Goal: Task Accomplishment & Management: Manage account settings

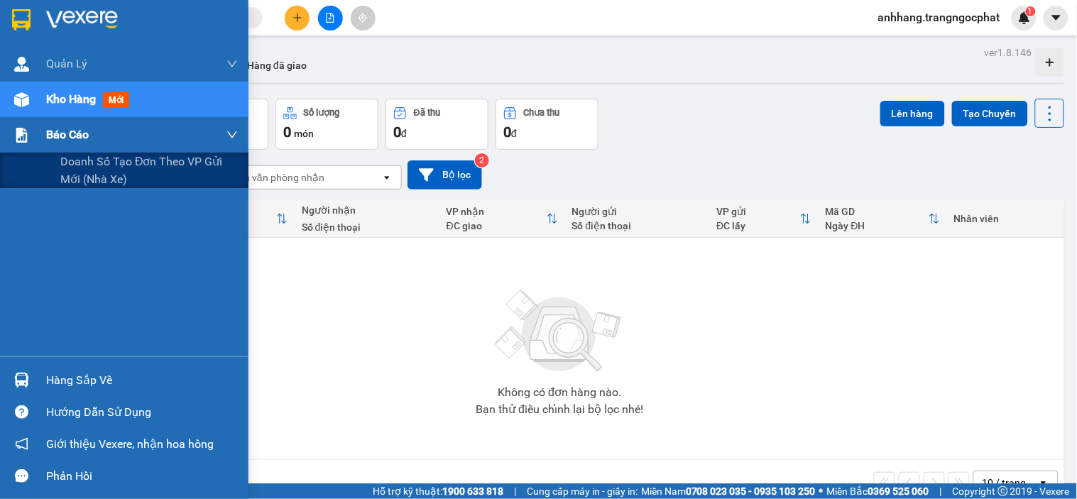
click at [39, 143] on div "Báo cáo" at bounding box center [124, 135] width 249 height 36
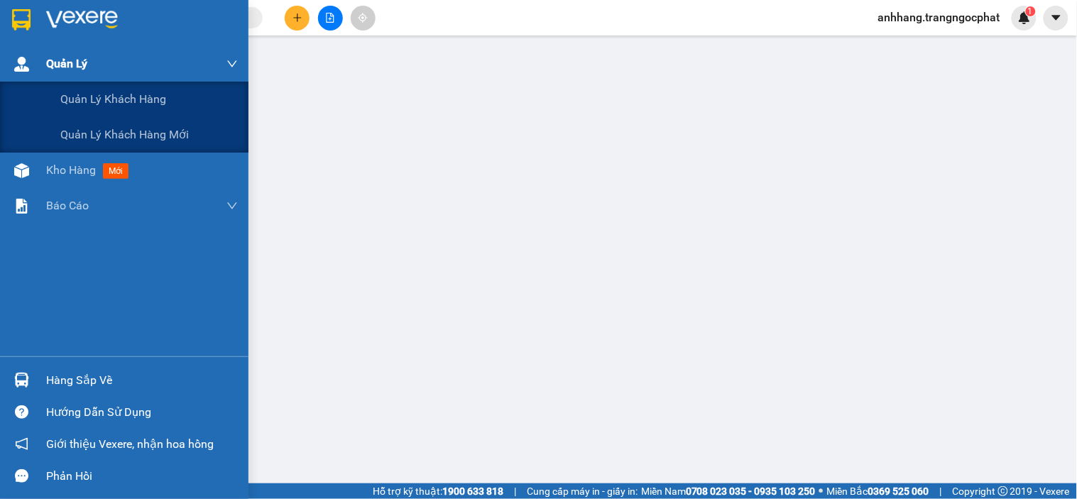
click at [72, 52] on div "Quản Lý" at bounding box center [142, 64] width 192 height 36
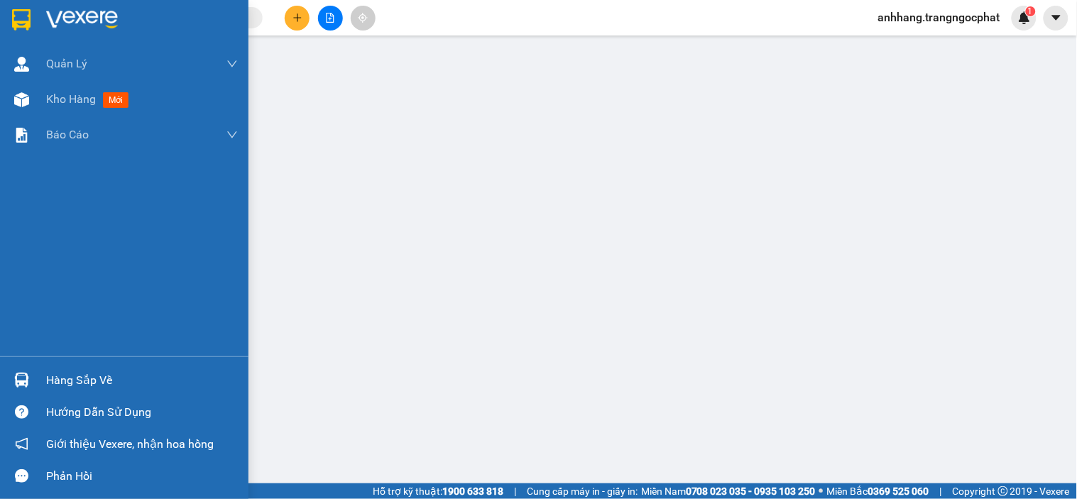
click at [40, 16] on div at bounding box center [124, 23] width 249 height 46
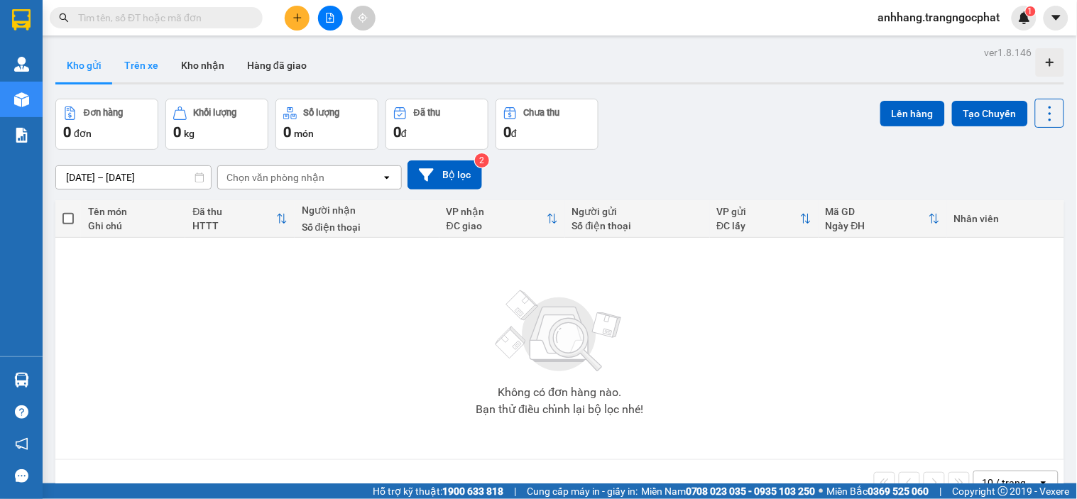
click at [137, 67] on button "Trên xe" at bounding box center [141, 65] width 57 height 34
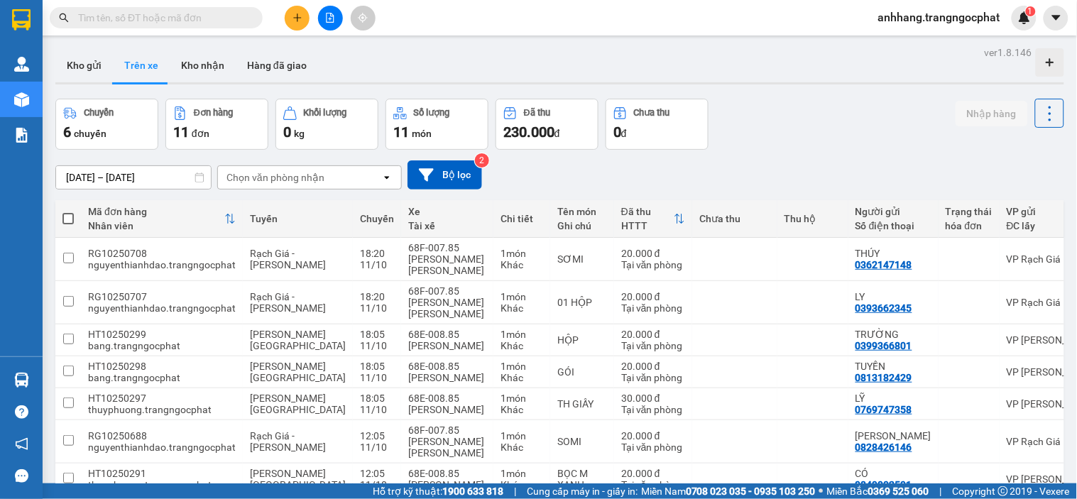
click at [168, 178] on input "[DATE] – [DATE]" at bounding box center [133, 177] width 155 height 23
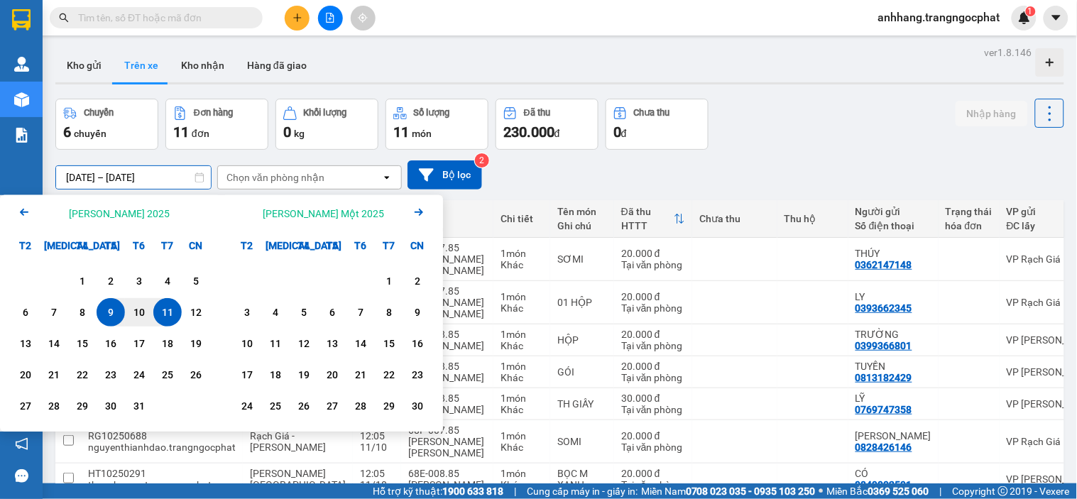
click at [173, 320] on div "11" at bounding box center [168, 312] width 20 height 17
click at [172, 315] on div "11" at bounding box center [168, 312] width 20 height 17
type input "[DATE] – [DATE]"
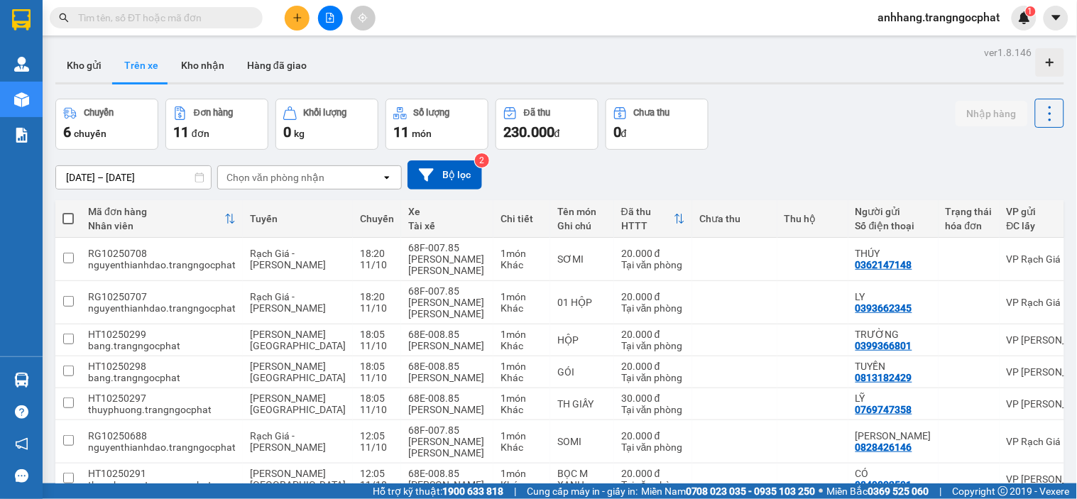
click at [334, 180] on div "Chọn văn phòng nhận" at bounding box center [299, 177] width 163 height 23
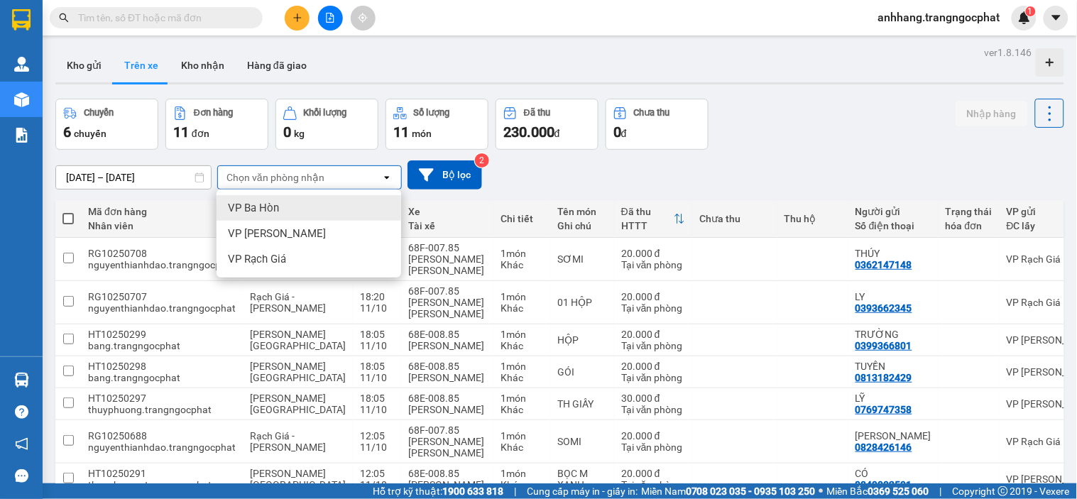
click at [288, 204] on div "VP Ba Hòn" at bounding box center [309, 208] width 185 height 26
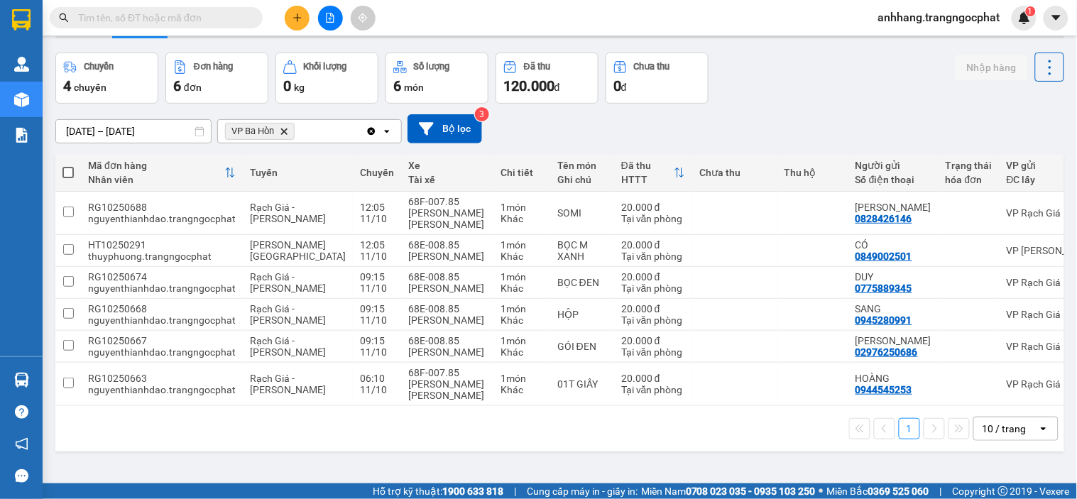
scroll to position [65, 0]
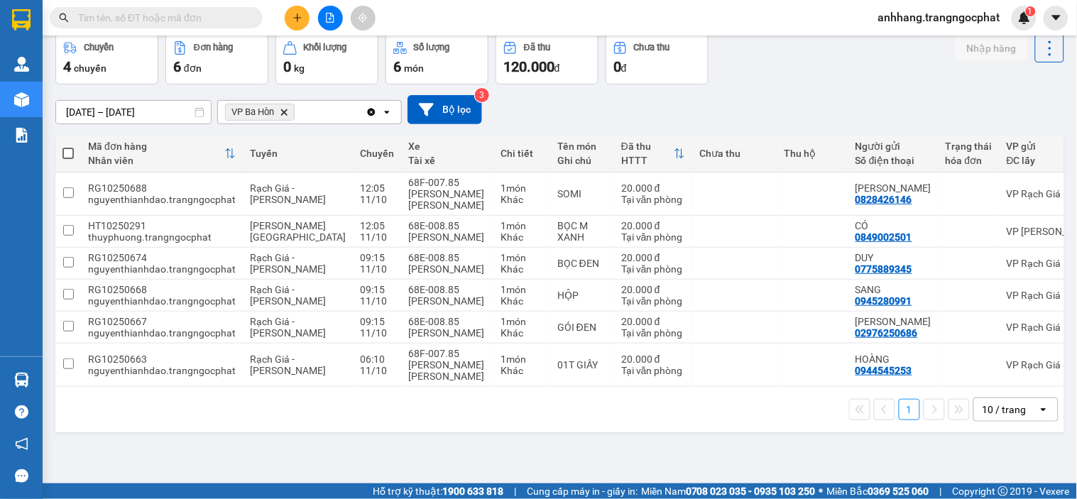
click at [662, 405] on div "10 / trang" at bounding box center [1005, 410] width 44 height 14
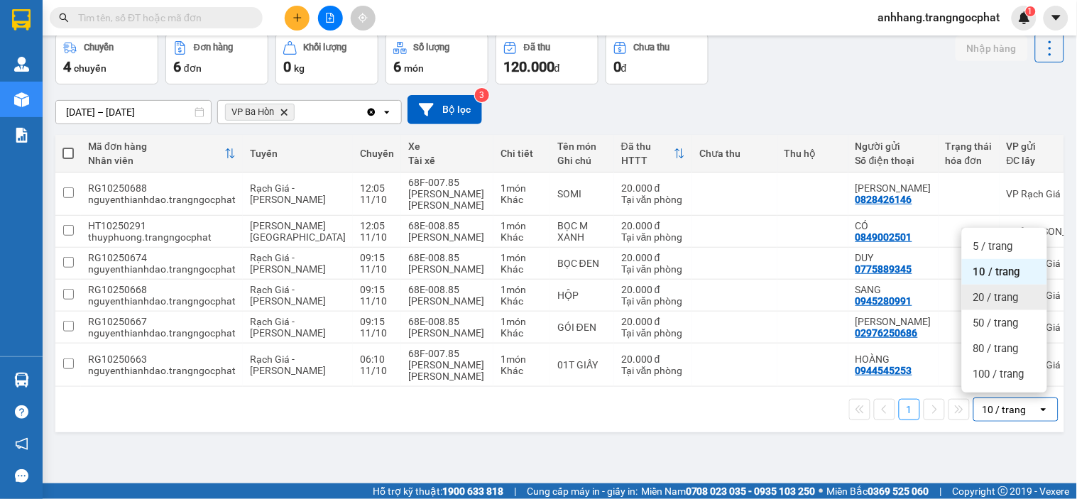
click at [662, 300] on span "20 / trang" at bounding box center [995, 297] width 45 height 14
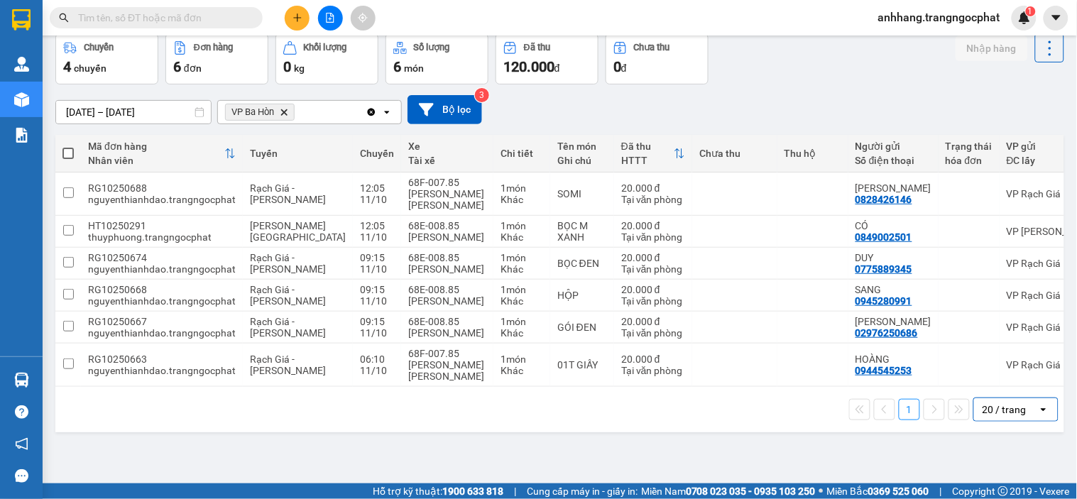
click at [662, 407] on div "20 / trang" at bounding box center [1006, 409] width 64 height 23
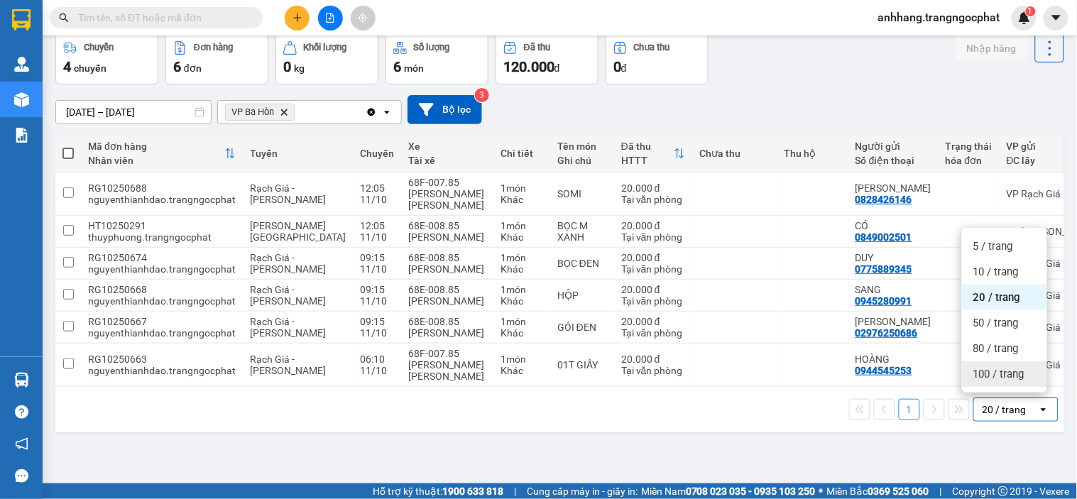
click at [662, 364] on div "100 / trang" at bounding box center [1004, 374] width 85 height 26
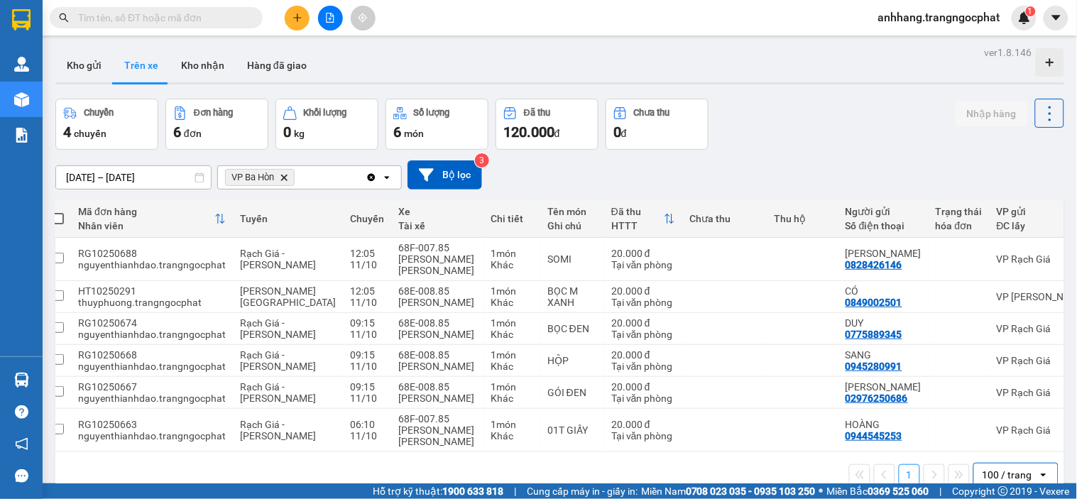
scroll to position [0, 0]
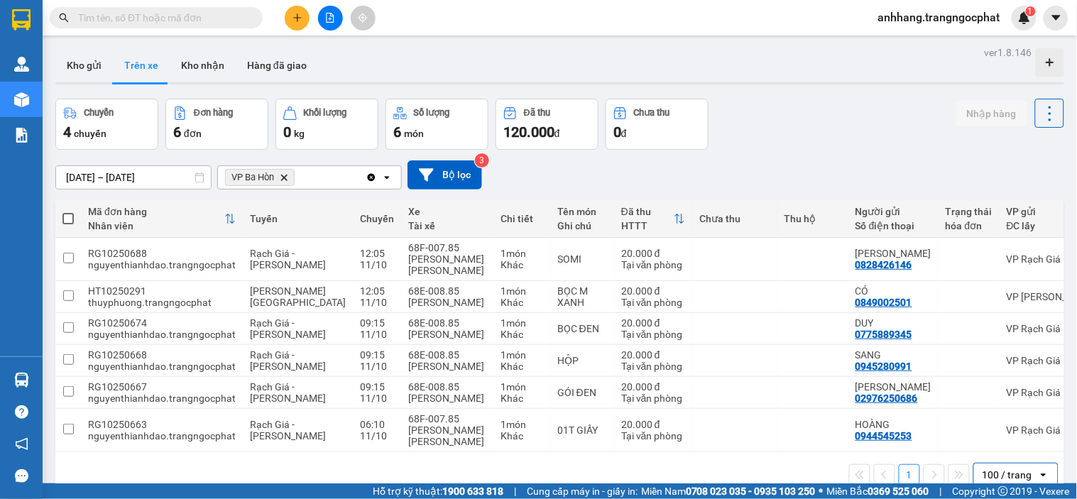
click at [75, 215] on th at bounding box center [68, 219] width 26 height 38
click at [73, 215] on span at bounding box center [67, 218] width 11 height 11
click at [68, 212] on input "checkbox" at bounding box center [68, 212] width 0 height 0
checkbox input "true"
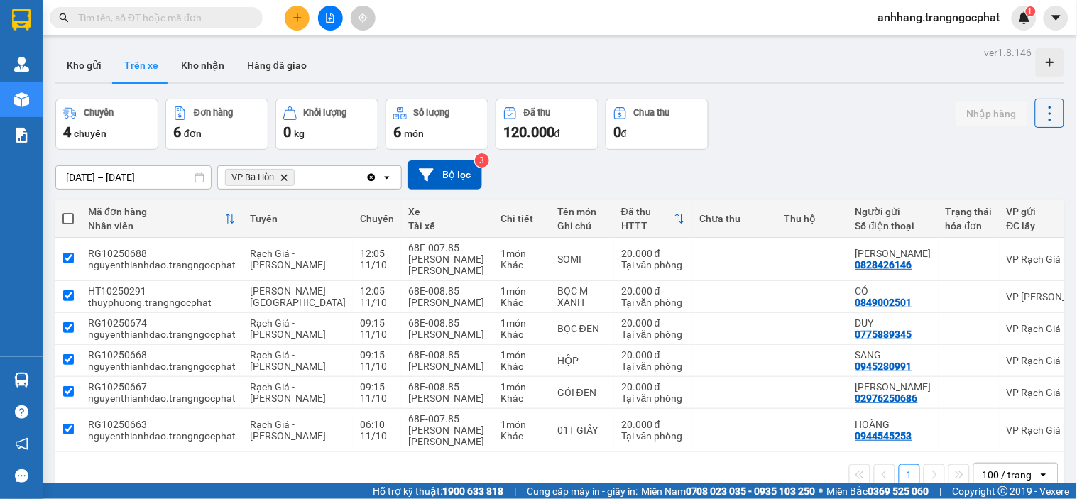
checkbox input "true"
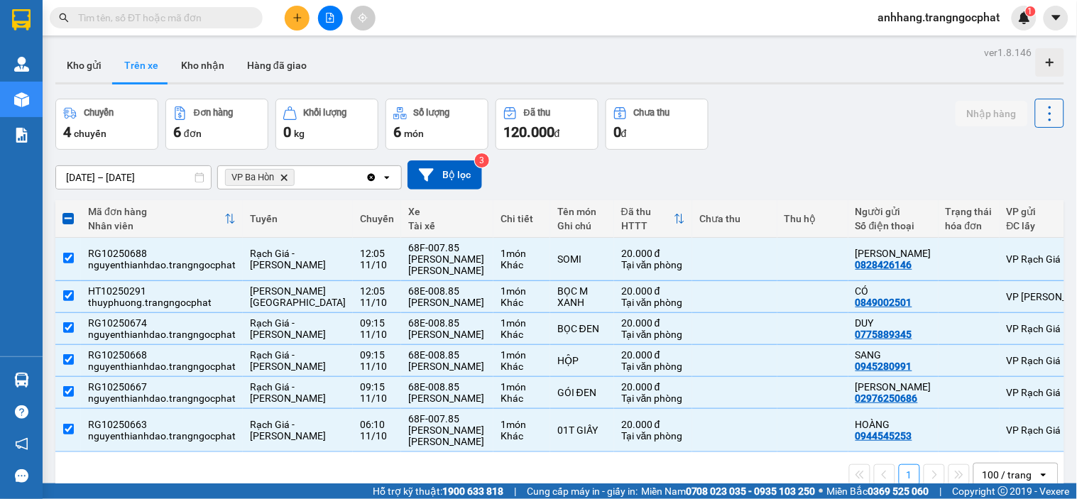
click at [662, 112] on icon at bounding box center [1050, 113] width 3 height 15
click at [662, 178] on span "Xóa [PERSON_NAME]" at bounding box center [1038, 177] width 96 height 14
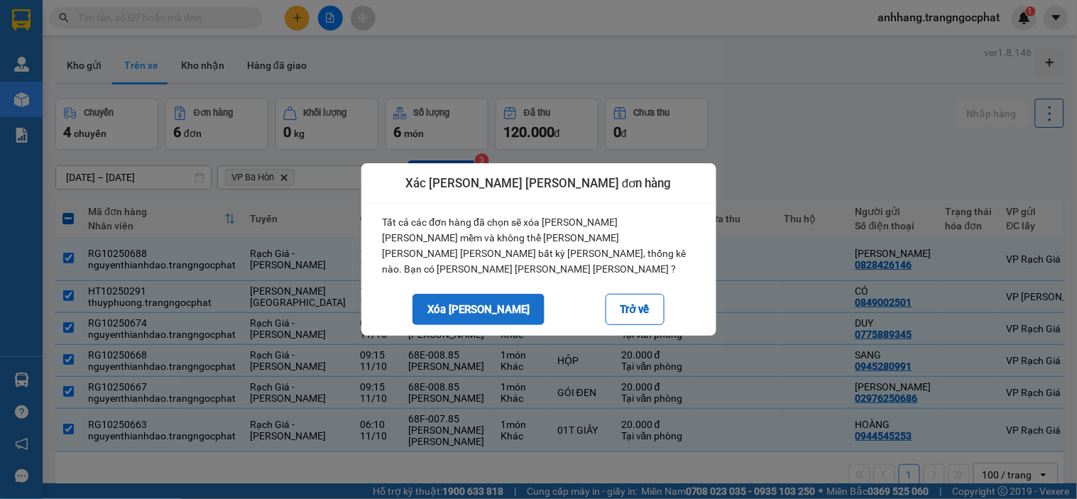
click at [481, 307] on button "Xóa [PERSON_NAME]" at bounding box center [479, 309] width 132 height 31
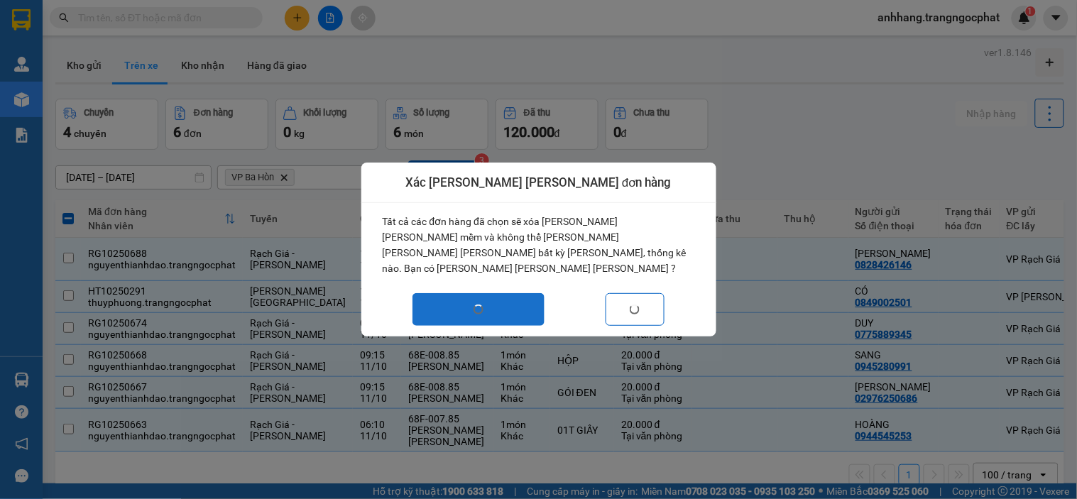
checkbox input "false"
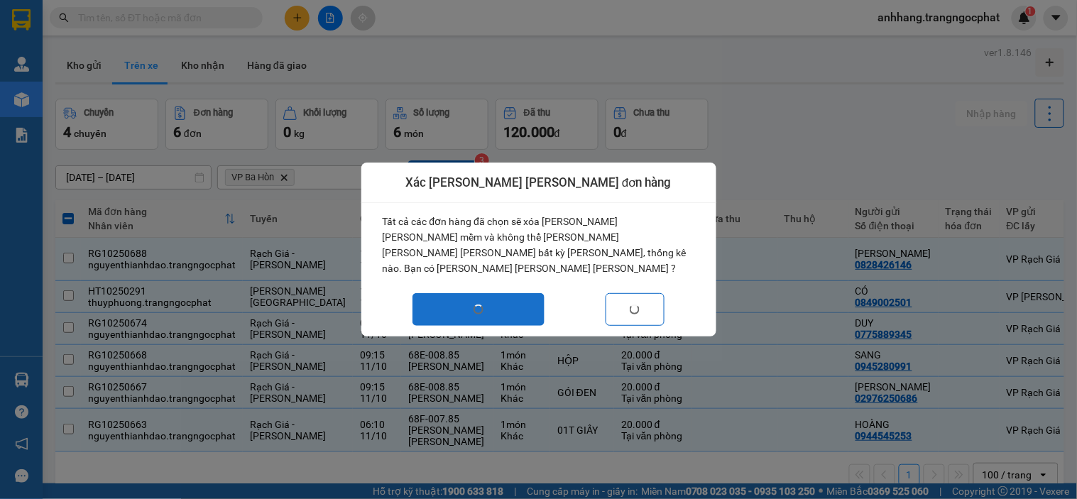
checkbox input "false"
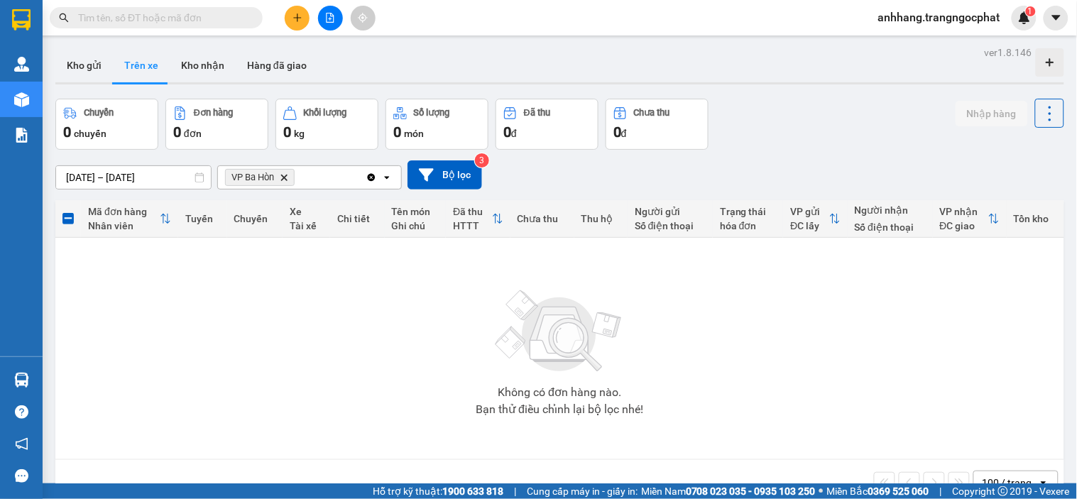
click at [285, 179] on icon "VP Ba Hòn, close by backspace" at bounding box center [284, 177] width 6 height 6
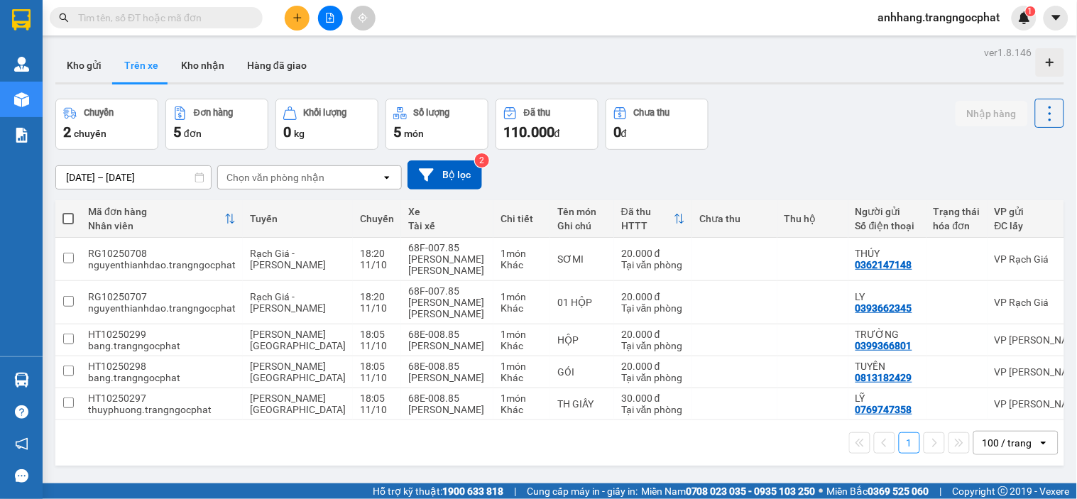
click at [91, 175] on input "[DATE] – [DATE]" at bounding box center [133, 177] width 155 height 23
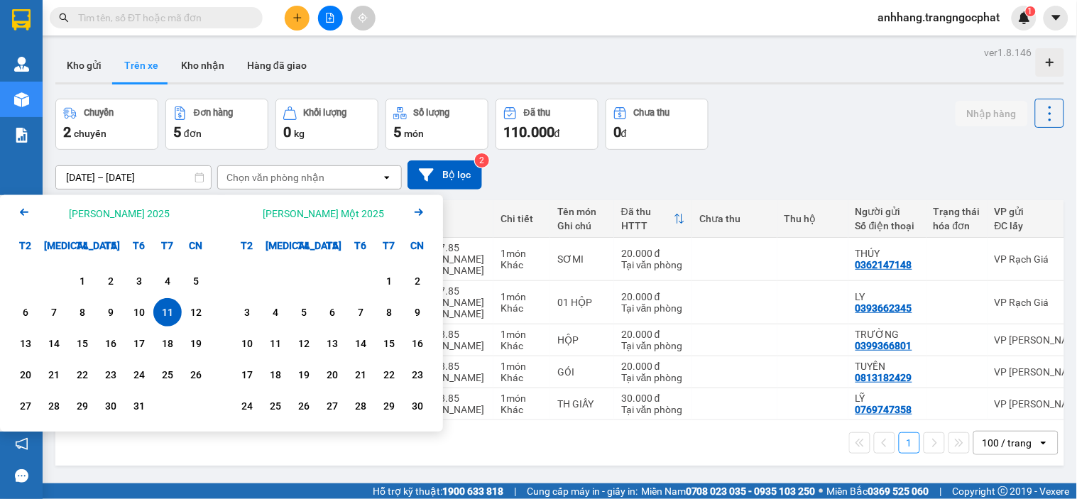
click at [165, 307] on div "11" at bounding box center [168, 312] width 20 height 17
click at [164, 307] on div "11" at bounding box center [168, 312] width 20 height 17
type input "[DATE] – [DATE]"
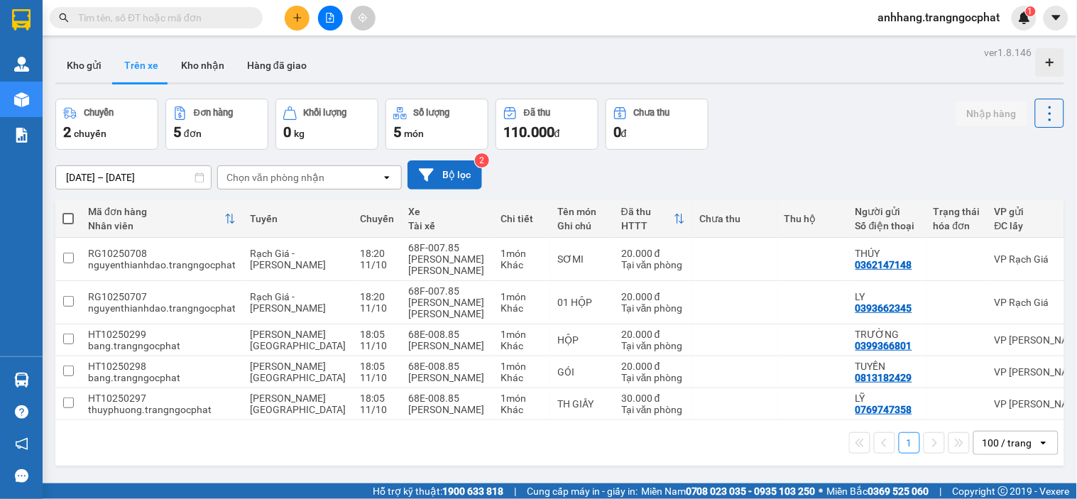
click at [459, 180] on button "Bộ lọc" at bounding box center [445, 174] width 75 height 29
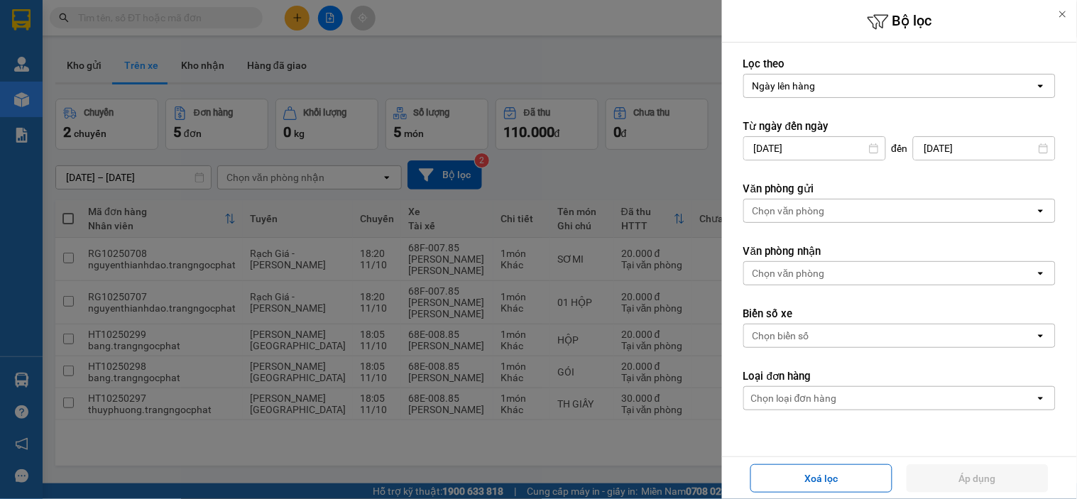
click at [650, 190] on div at bounding box center [538, 249] width 1077 height 499
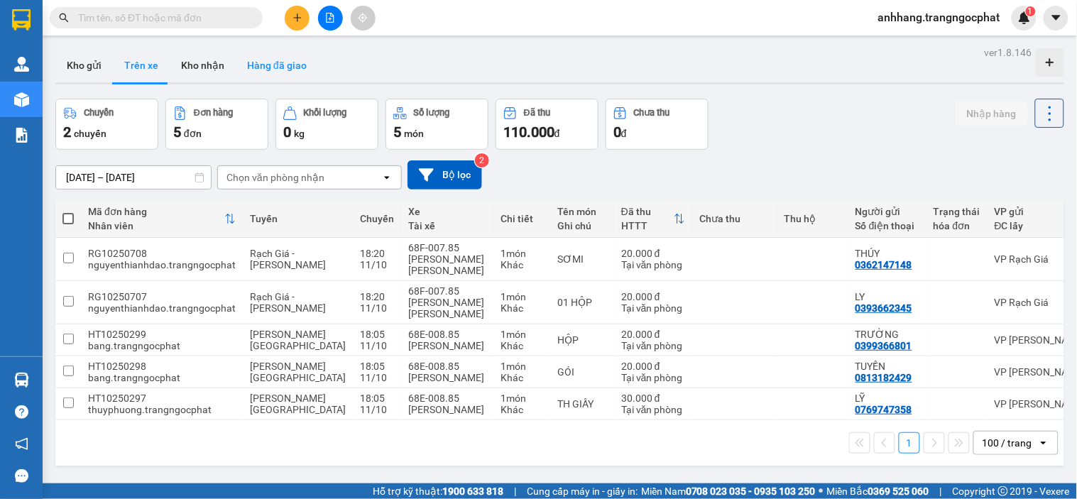
click at [266, 60] on button "Hàng đã giao" at bounding box center [277, 65] width 82 height 34
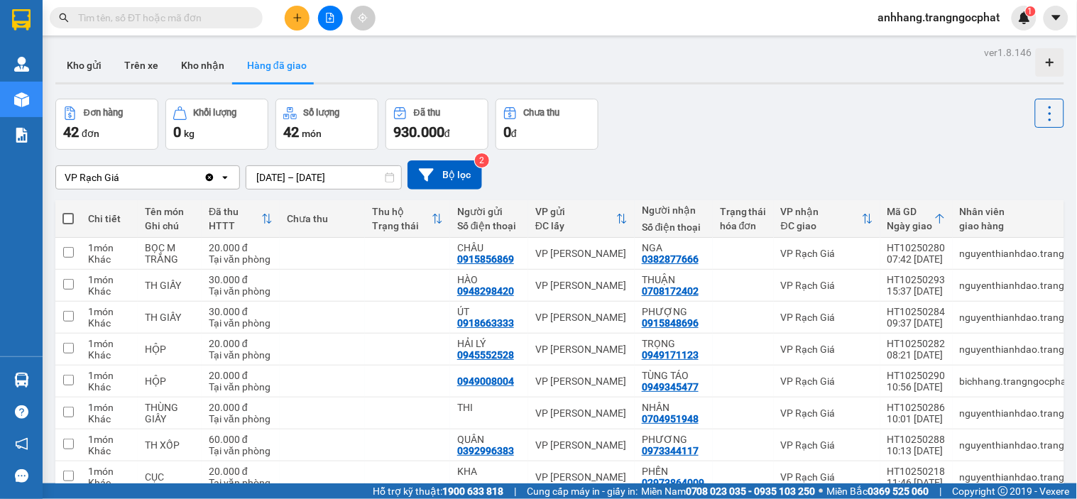
click at [207, 179] on icon "Clear value" at bounding box center [210, 177] width 8 height 8
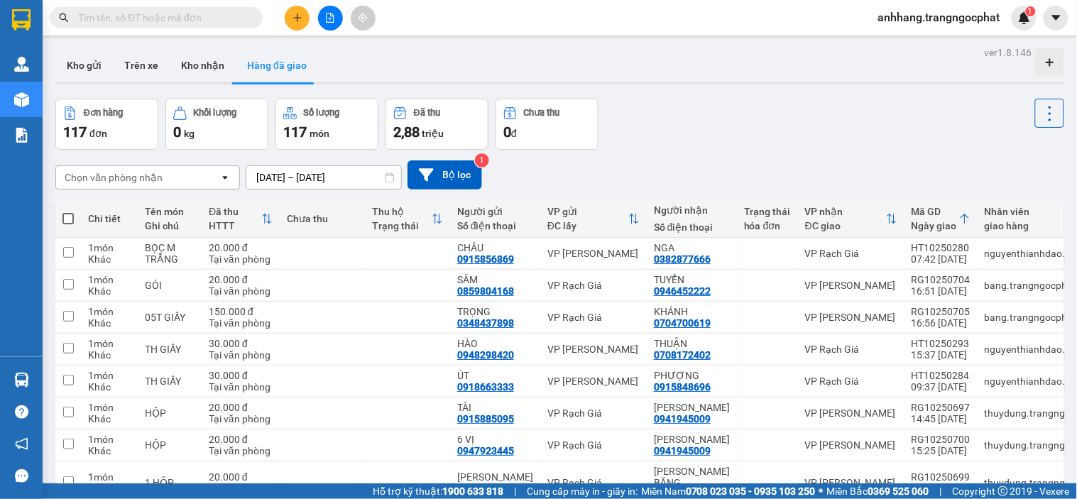
click at [338, 176] on input "[DATE] – [DATE]" at bounding box center [323, 177] width 155 height 23
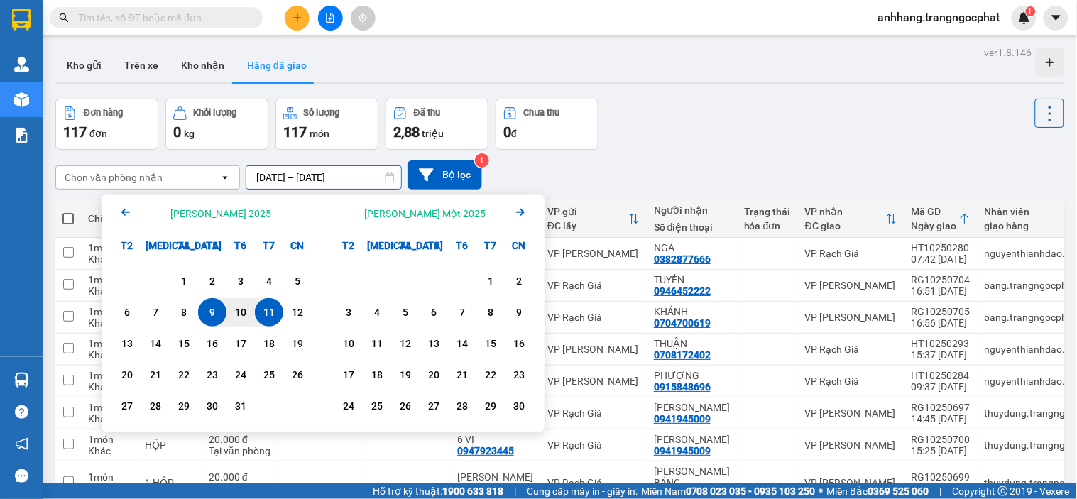
click at [266, 315] on div "11" at bounding box center [269, 312] width 20 height 17
type input "[DATE] – [DATE]"
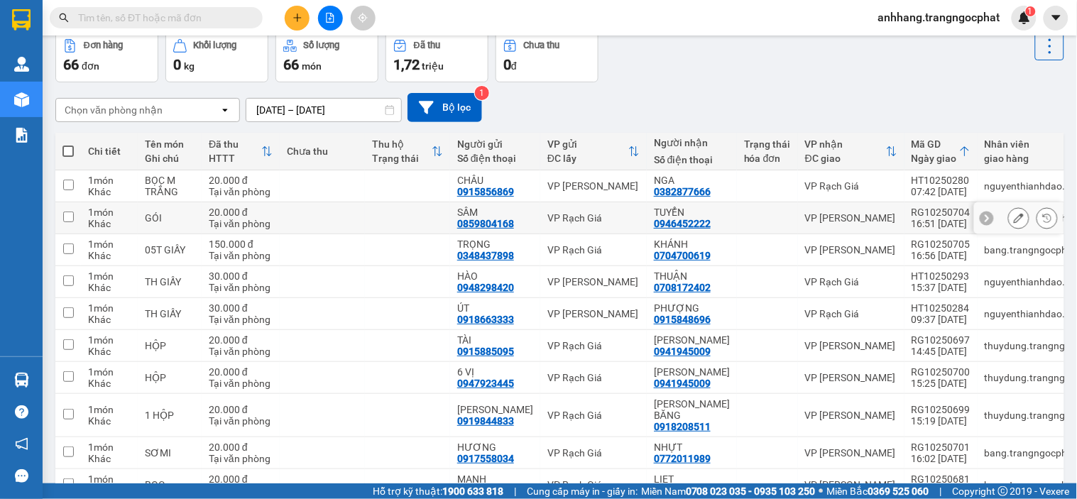
scroll to position [150, 0]
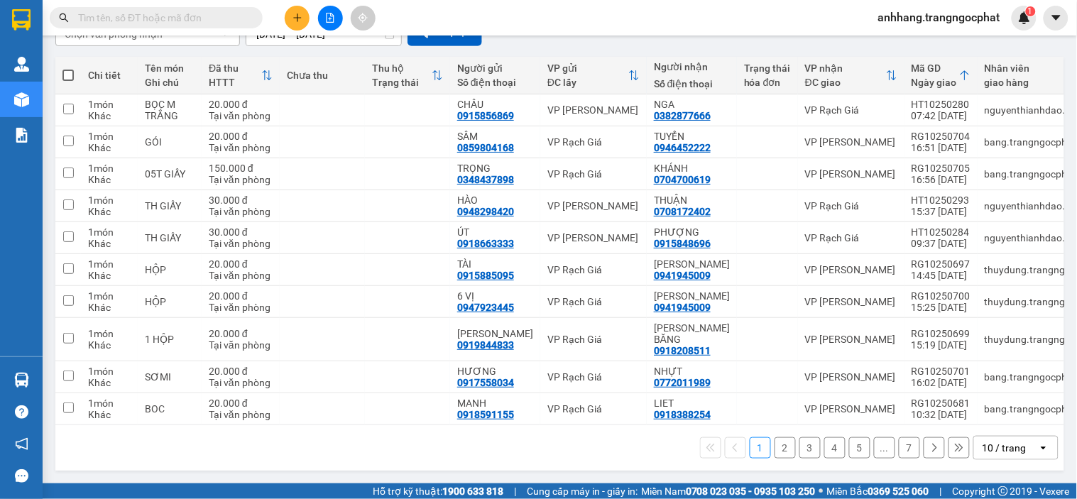
click at [662, 446] on div "10 / trang" at bounding box center [1005, 448] width 44 height 14
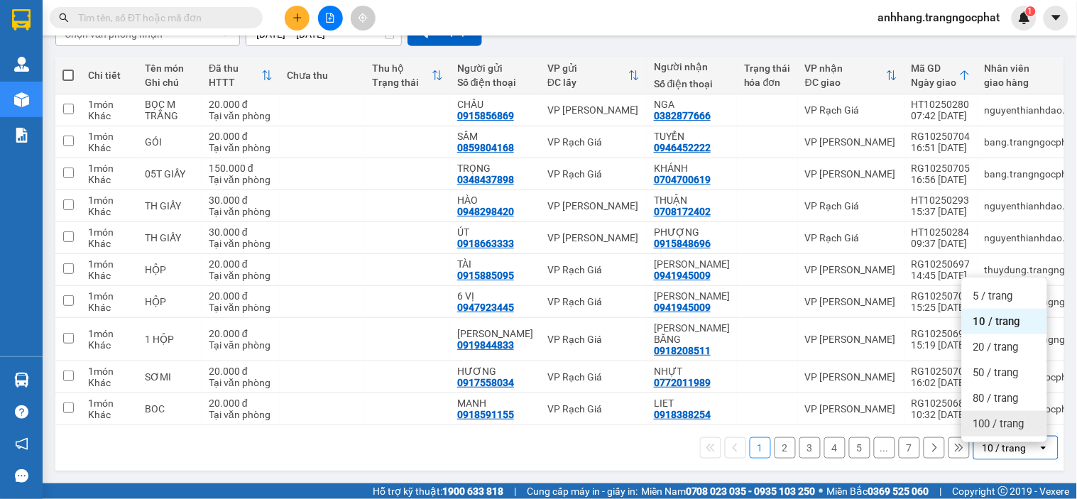
click at [662, 420] on span "100 / trang" at bounding box center [998, 424] width 51 height 14
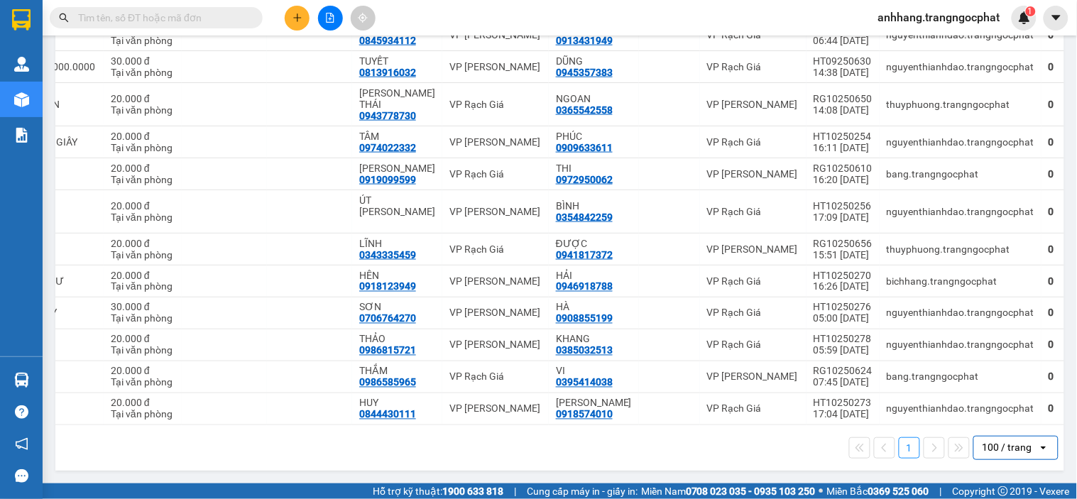
scroll to position [0, 162]
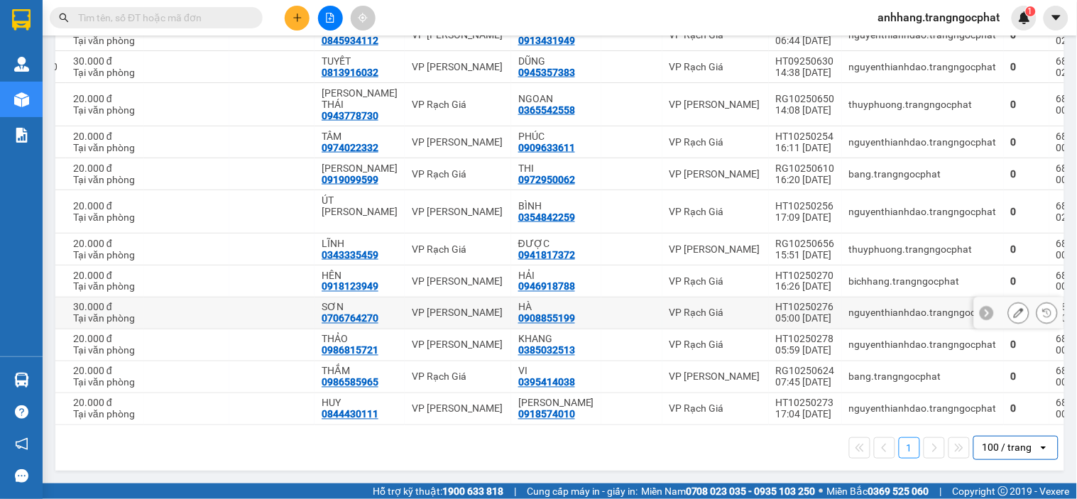
click at [662, 313] on div "05:00 [DATE]" at bounding box center [805, 318] width 59 height 11
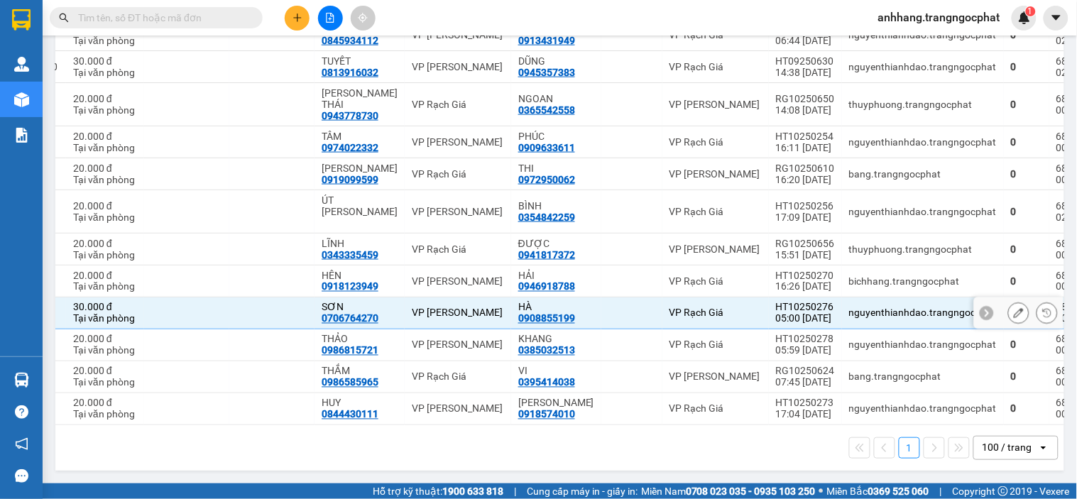
checkbox input "true"
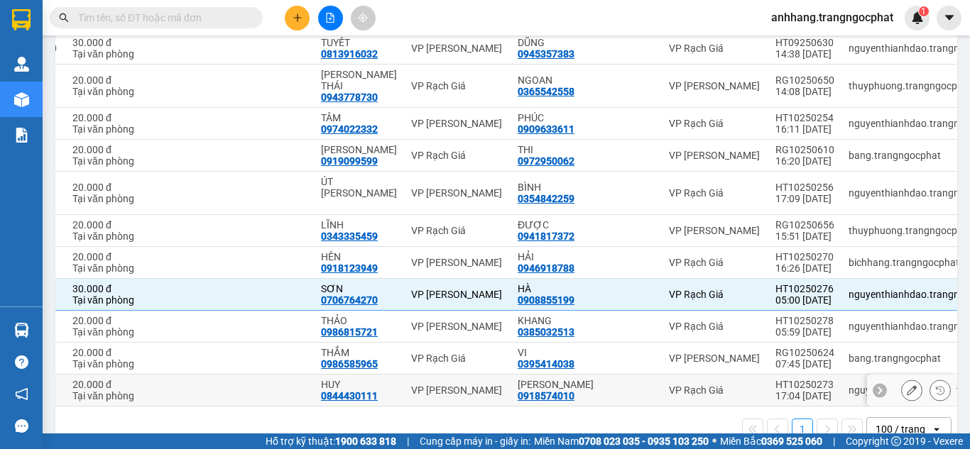
scroll to position [2079, 0]
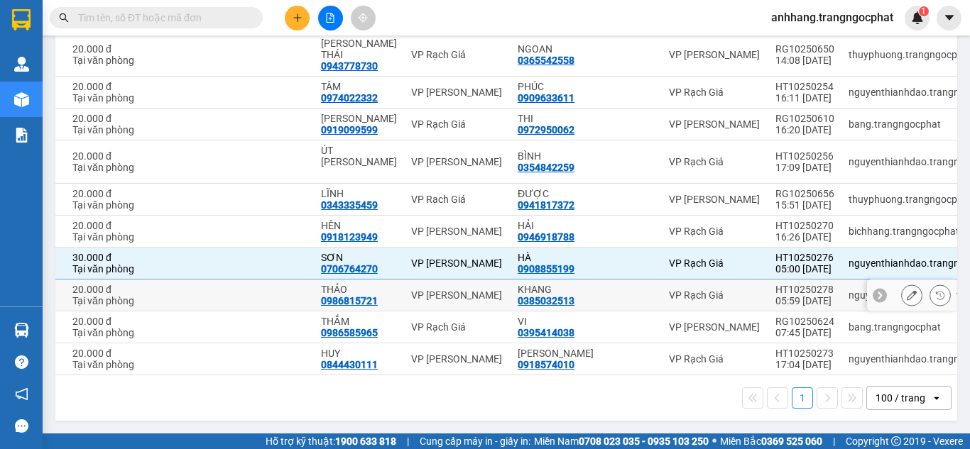
click at [662, 295] on div "05:59 [DATE]" at bounding box center [804, 300] width 59 height 11
checkbox input "true"
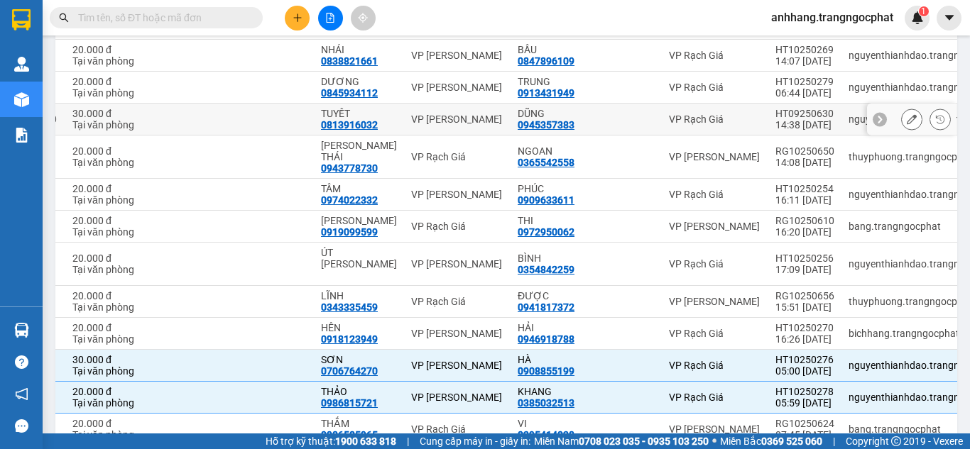
scroll to position [1866, 0]
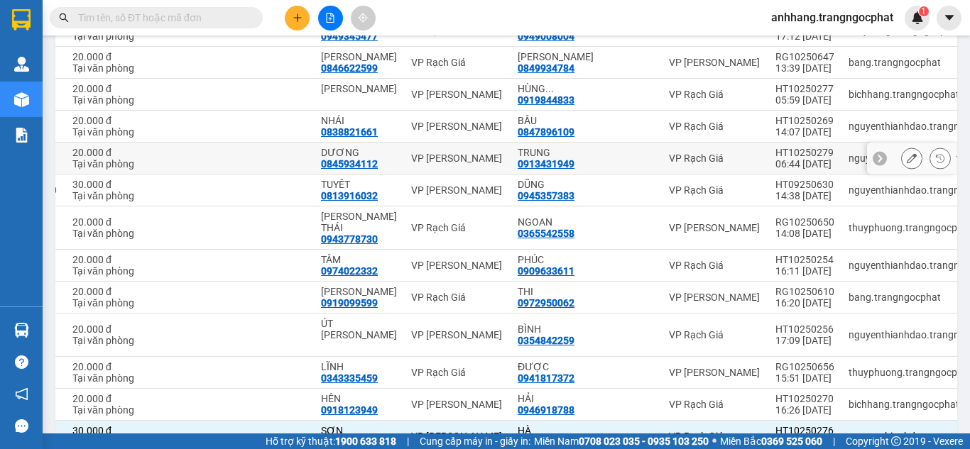
click at [662, 170] on div "06:44 [DATE]" at bounding box center [804, 163] width 59 height 11
checkbox input "true"
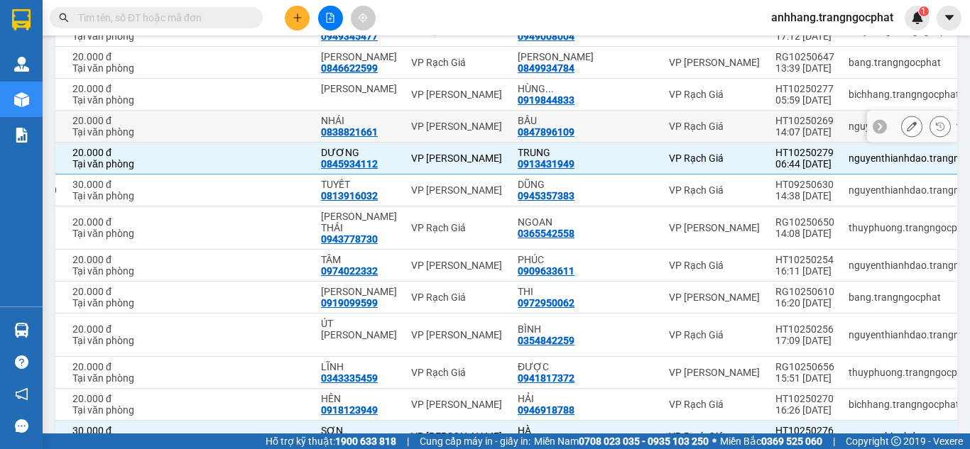
scroll to position [1795, 0]
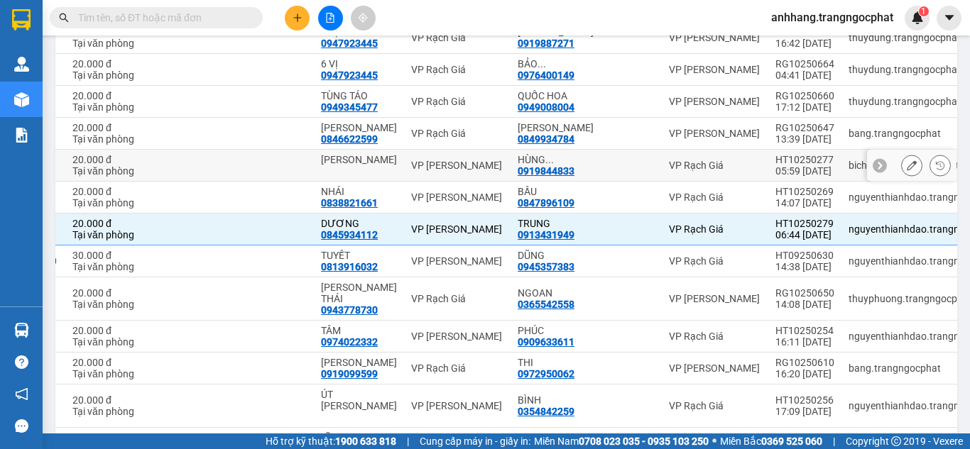
click at [662, 165] on div "HT10250277" at bounding box center [804, 159] width 59 height 11
checkbox input "true"
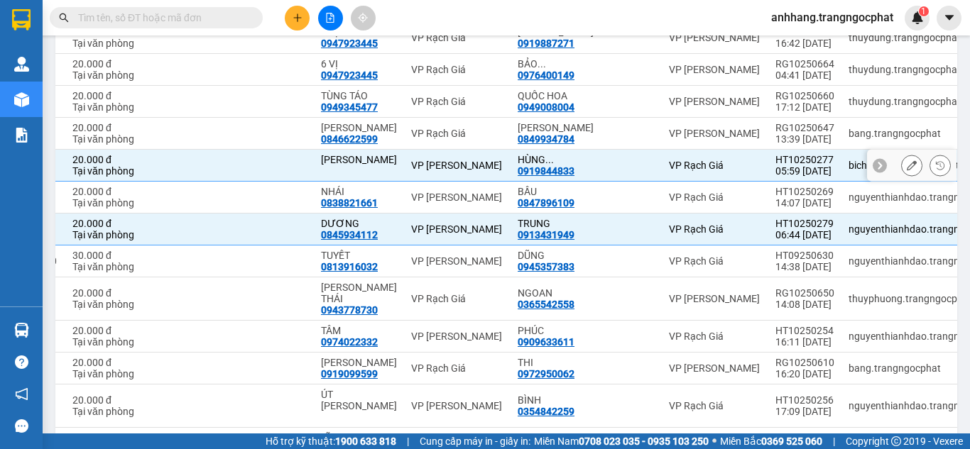
scroll to position [1724, 0]
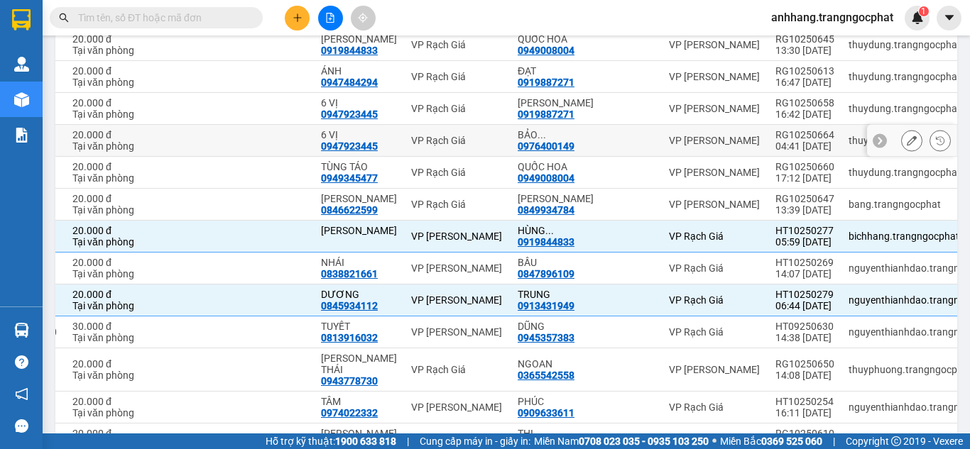
click at [662, 152] on div "04:41 [DATE]" at bounding box center [804, 146] width 59 height 11
checkbox input "true"
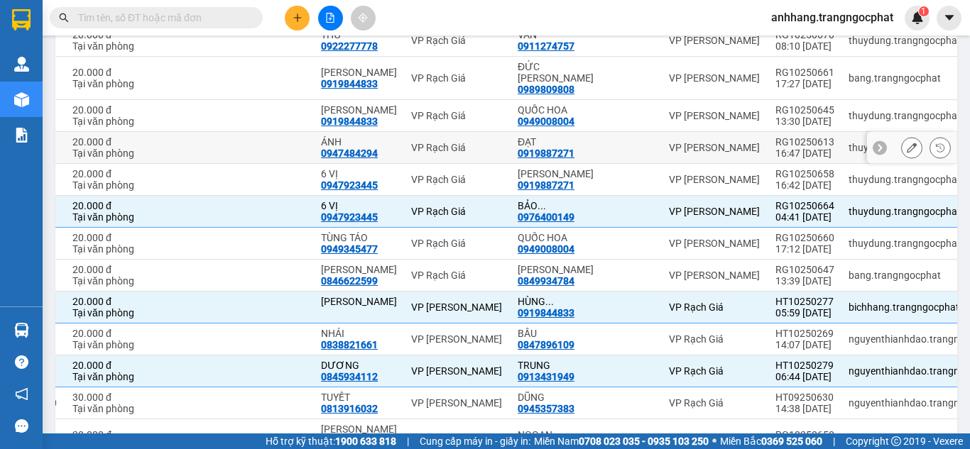
scroll to position [1582, 0]
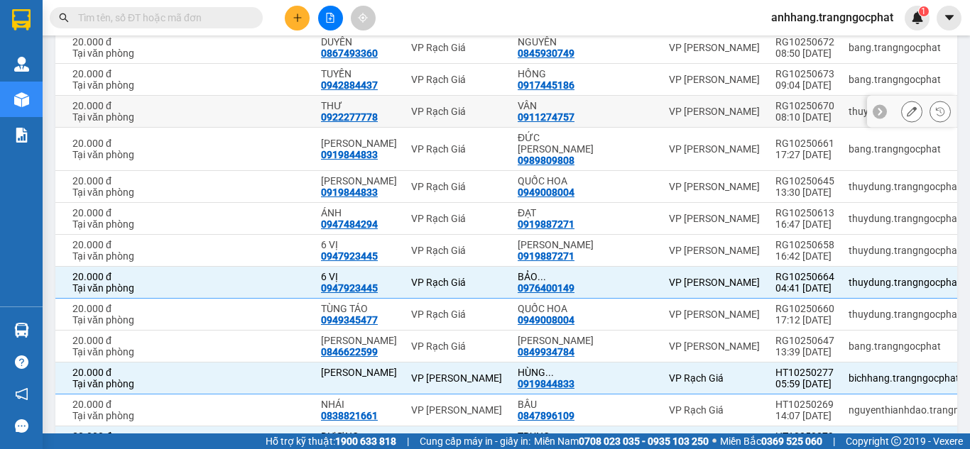
click at [662, 123] on div "08:10 [DATE]" at bounding box center [804, 116] width 59 height 11
checkbox input "true"
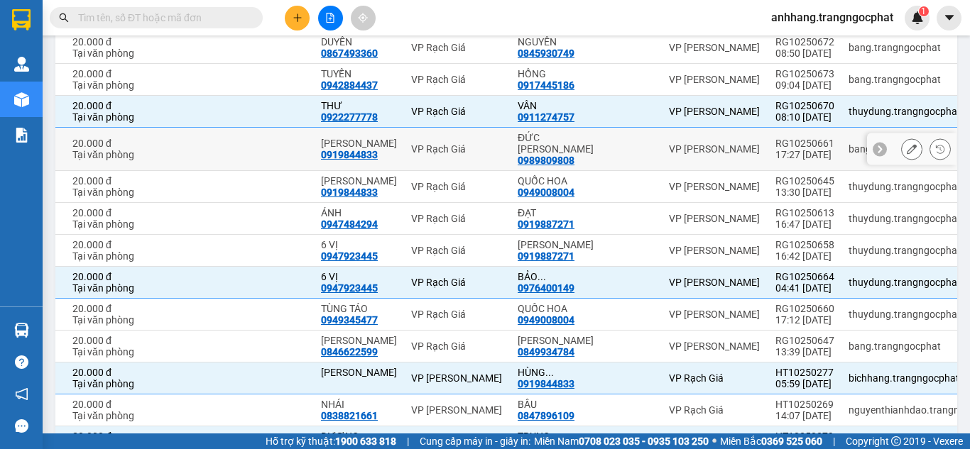
scroll to position [1511, 0]
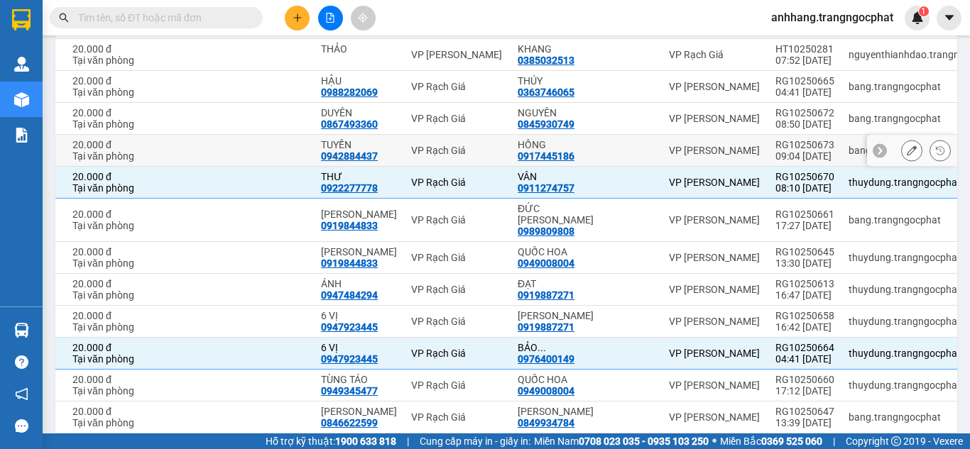
click at [662, 151] on div "RG10250673" at bounding box center [804, 144] width 59 height 11
checkbox input "true"
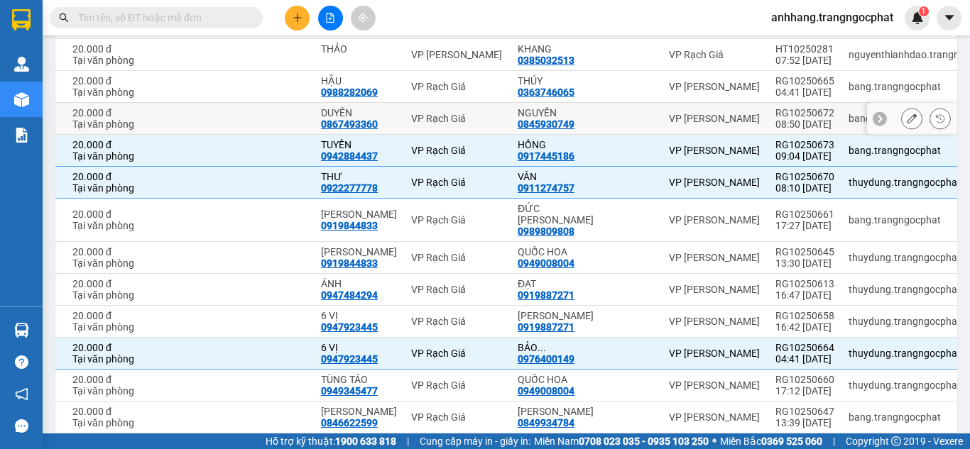
click at [662, 130] on div "08:50 [DATE]" at bounding box center [804, 124] width 59 height 11
checkbox input "true"
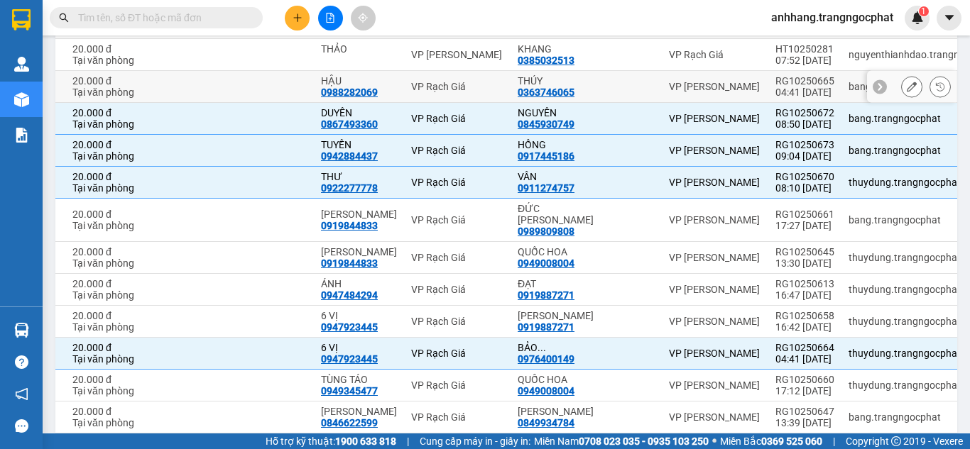
click at [662, 98] on div "04:41 [DATE]" at bounding box center [804, 92] width 59 height 11
checkbox input "true"
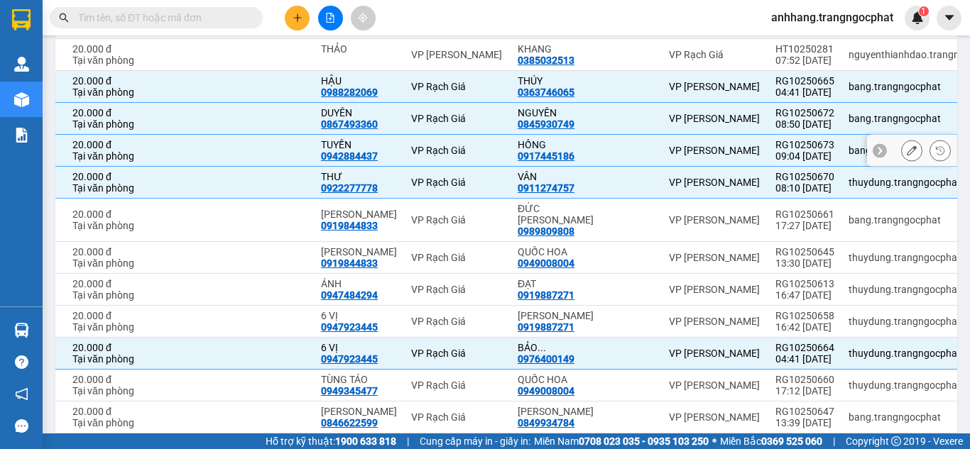
scroll to position [1440, 0]
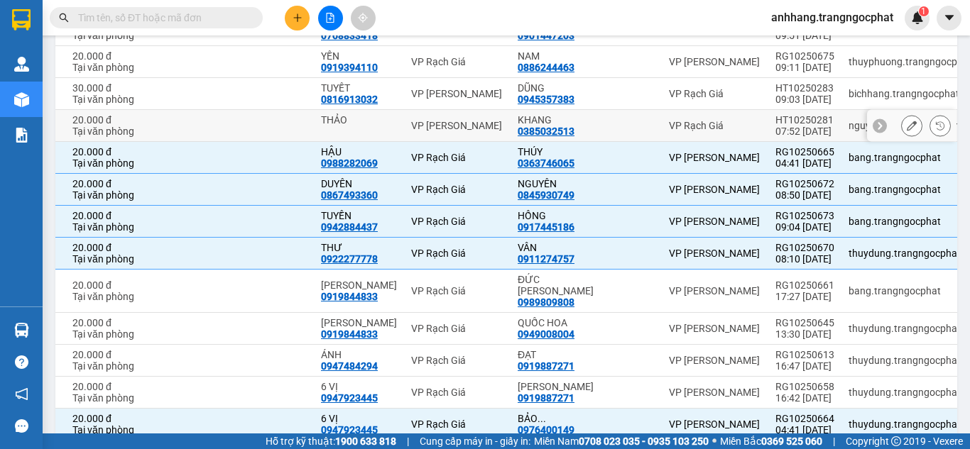
click at [662, 137] on div "07:52 [DATE]" at bounding box center [804, 131] width 59 height 11
checkbox input "true"
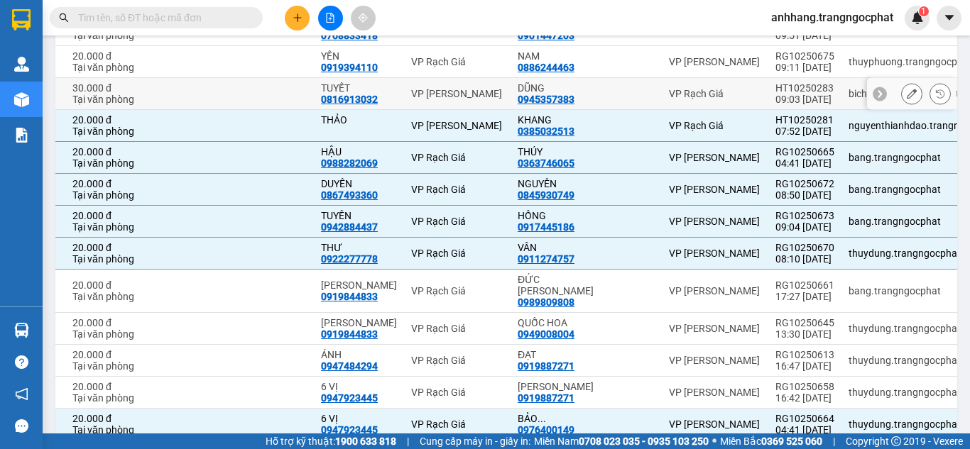
click at [662, 105] on div "09:03 [DATE]" at bounding box center [804, 99] width 59 height 11
checkbox input "true"
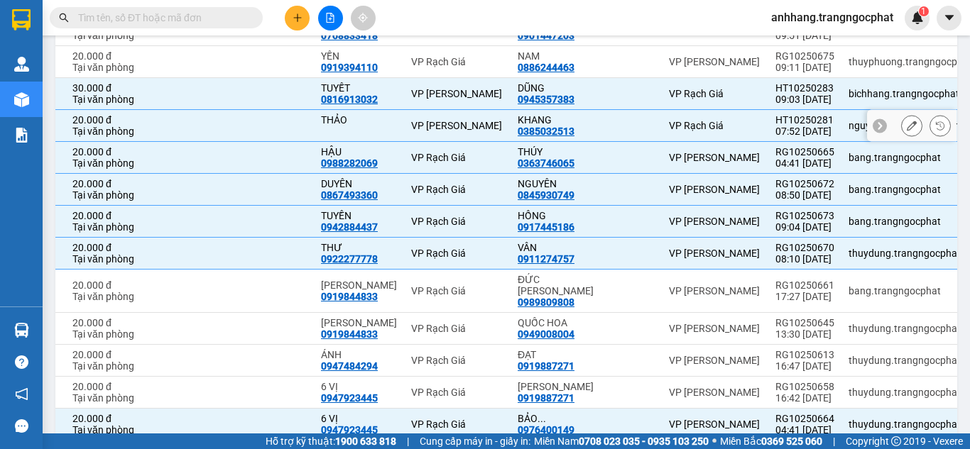
scroll to position [1369, 0]
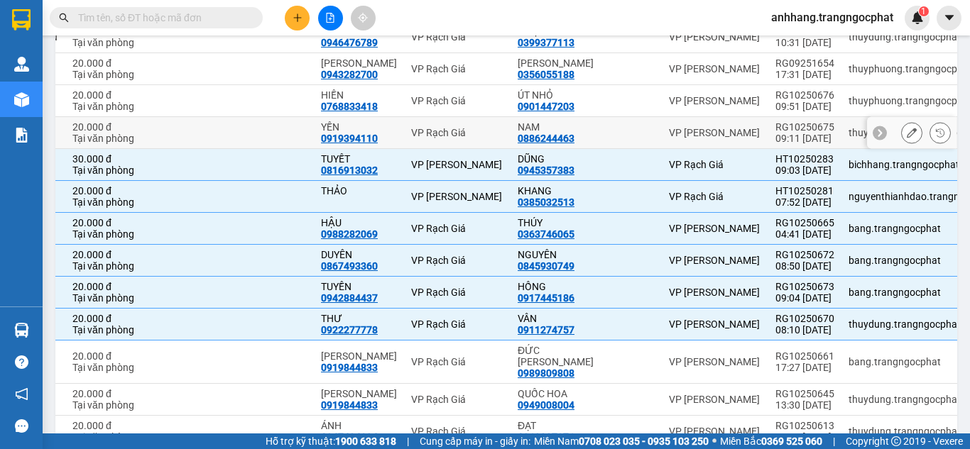
click at [662, 144] on div "09:11 [DATE]" at bounding box center [804, 138] width 59 height 11
checkbox input "true"
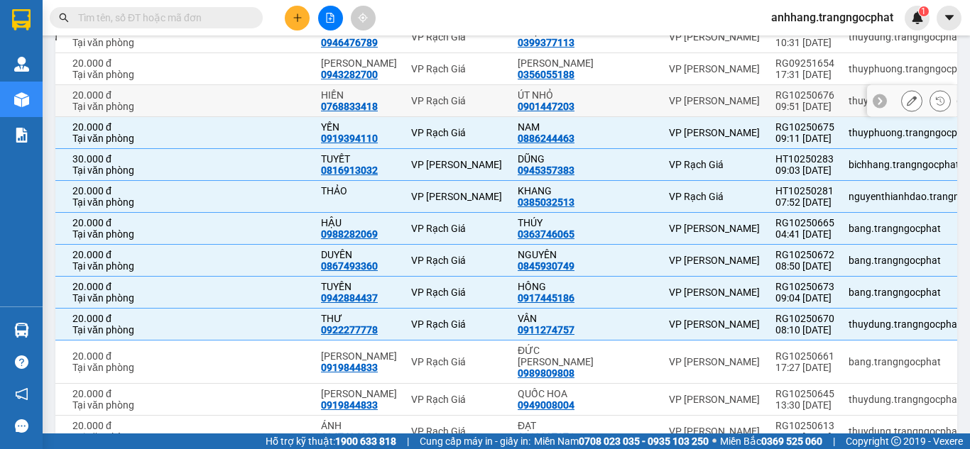
click at [662, 112] on div "09:51 [DATE]" at bounding box center [804, 106] width 59 height 11
checkbox input "true"
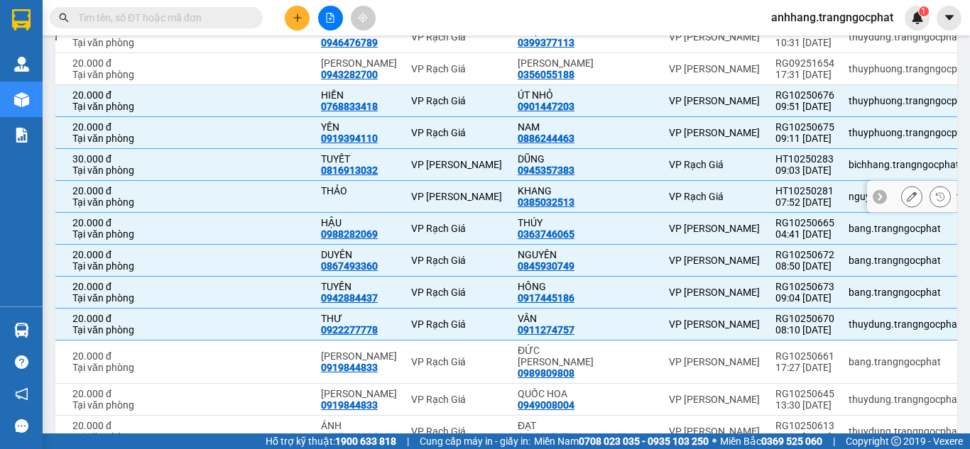
scroll to position [1298, 0]
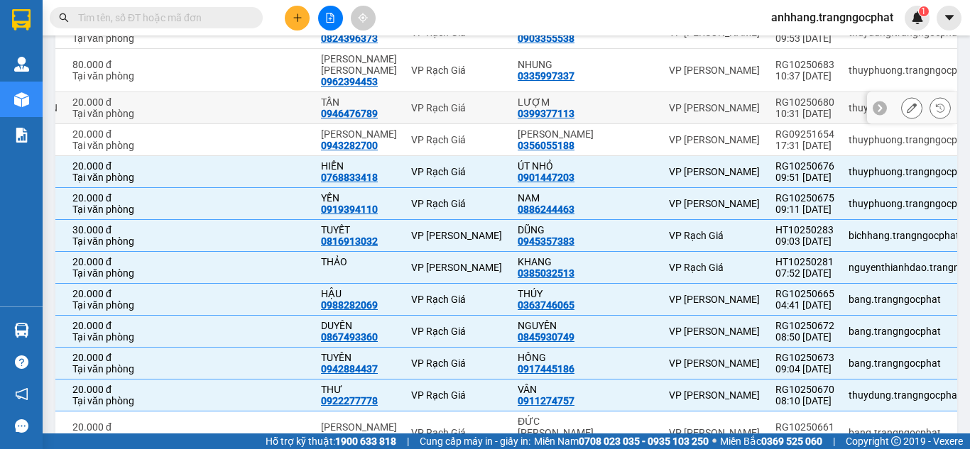
click at [662, 108] on div "RG10250680" at bounding box center [804, 102] width 59 height 11
checkbox input "true"
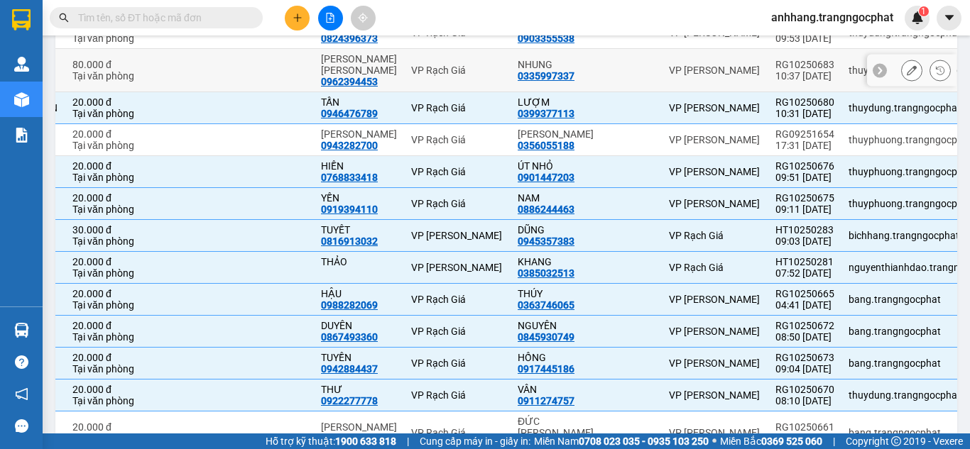
click at [662, 92] on td "RG10250683 10:37 [DATE]" at bounding box center [804, 70] width 73 height 43
checkbox input "true"
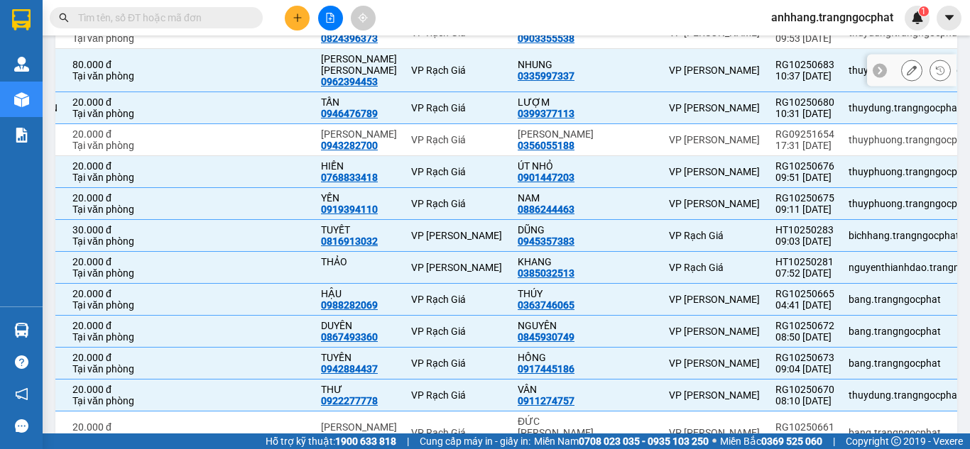
scroll to position [1156, 0]
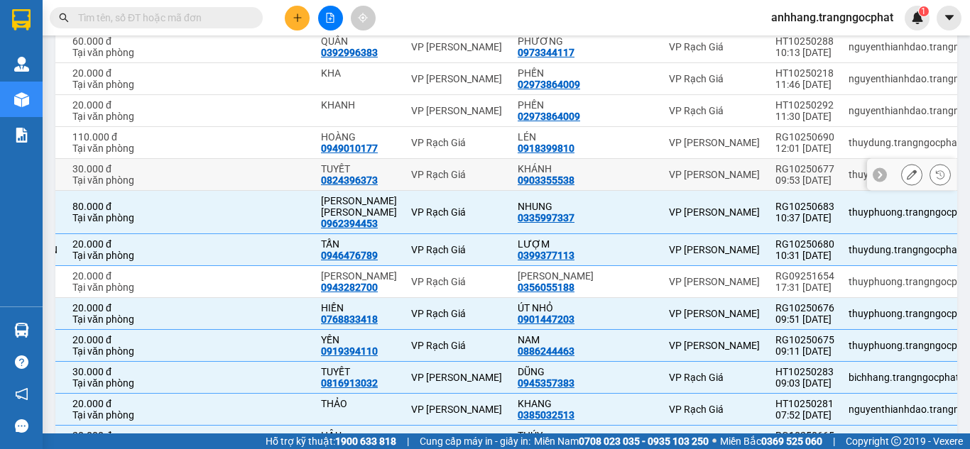
click at [662, 175] on div "RG10250677" at bounding box center [804, 168] width 59 height 11
checkbox input "true"
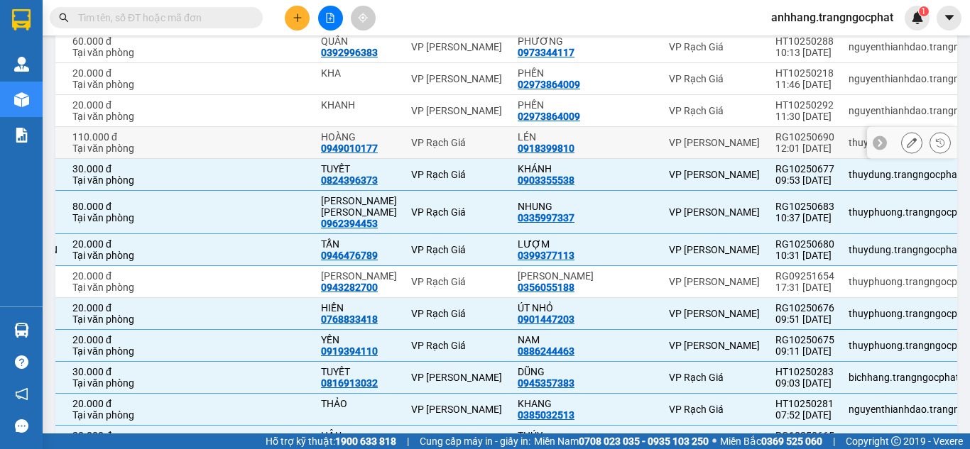
click at [662, 143] on div "RG10250690" at bounding box center [804, 136] width 59 height 11
checkbox input "true"
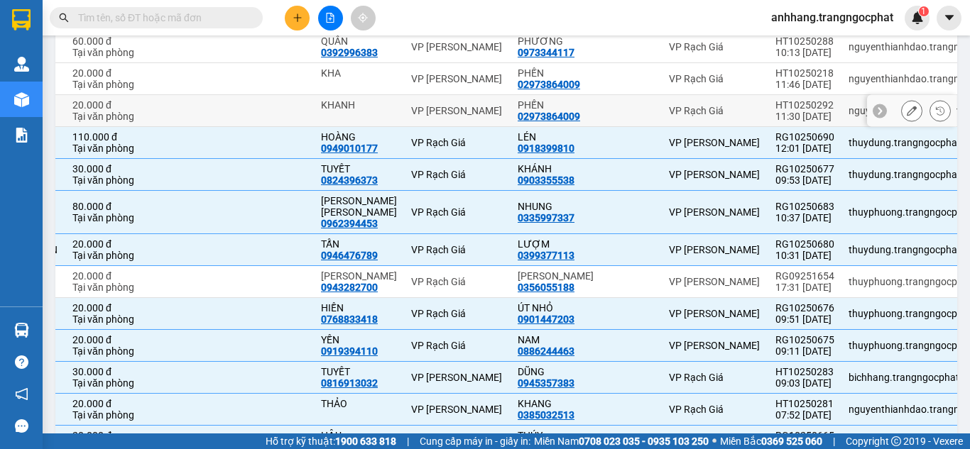
click at [662, 122] on div "11:30 [DATE]" at bounding box center [804, 116] width 59 height 11
checkbox input "true"
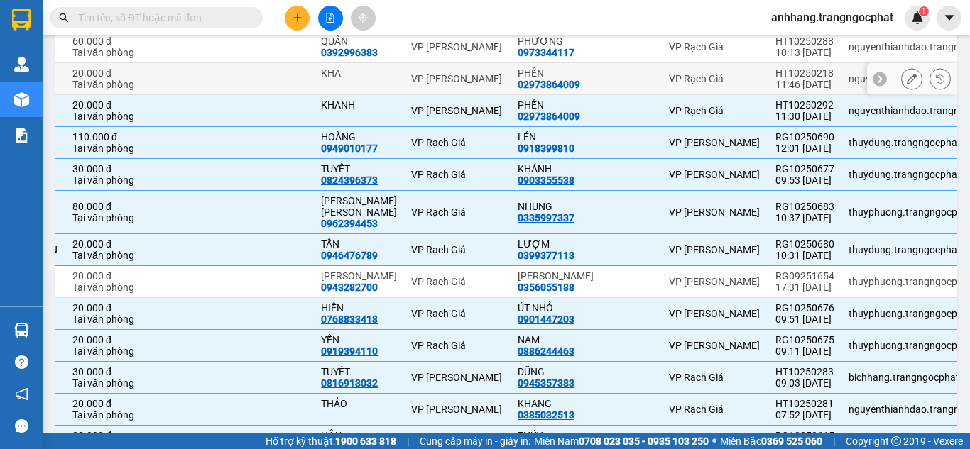
scroll to position [1085, 0]
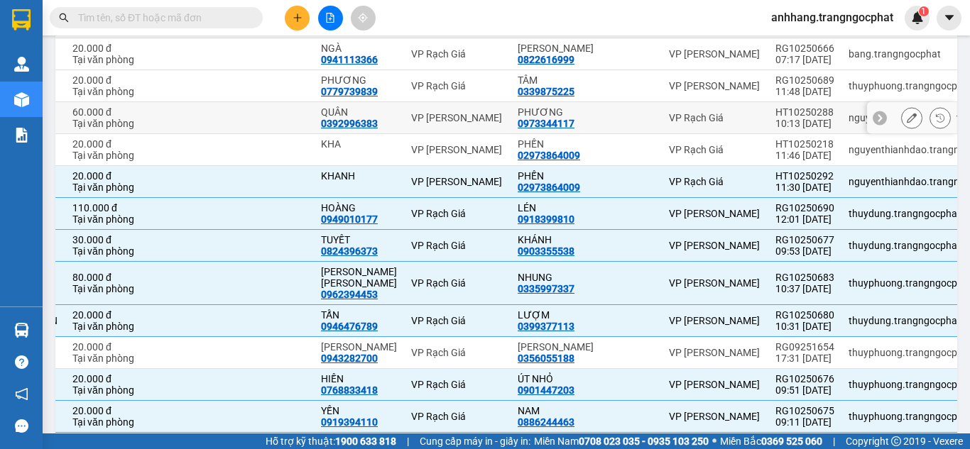
click at [662, 118] on div "HT10250288" at bounding box center [804, 112] width 59 height 11
checkbox input "true"
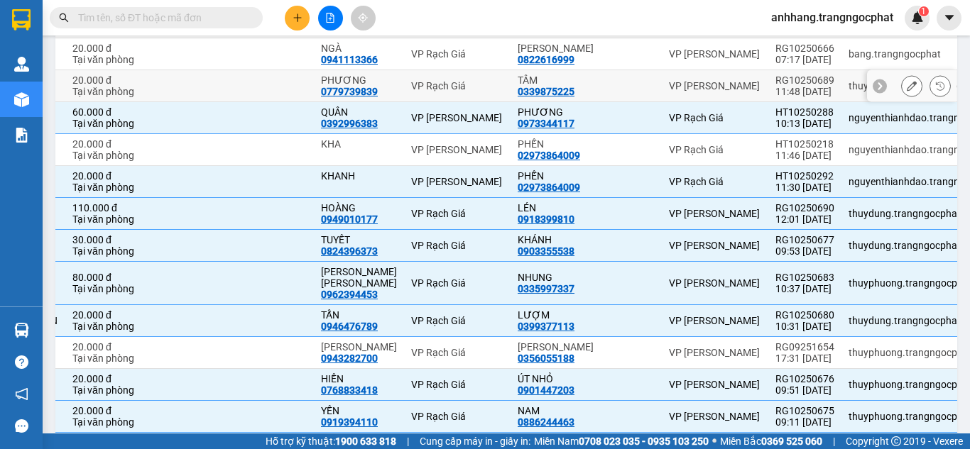
click at [662, 86] on div "RG10250689" at bounding box center [804, 80] width 59 height 11
checkbox input "true"
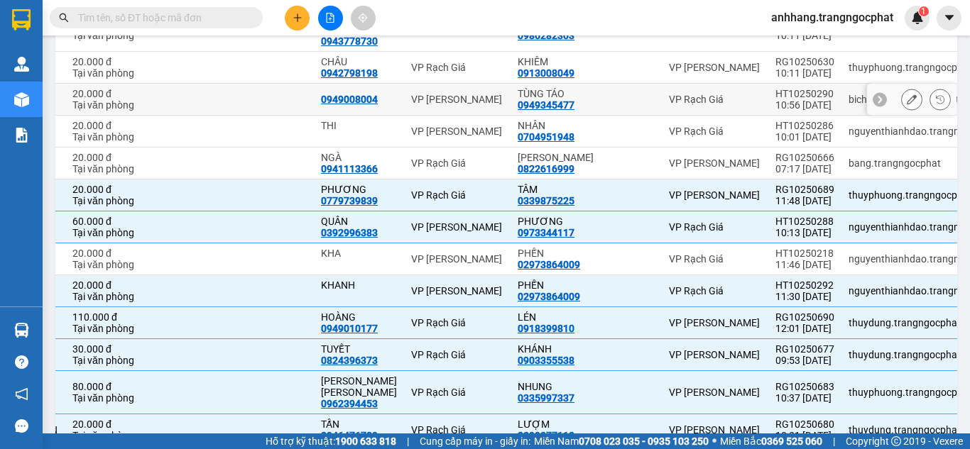
scroll to position [943, 0]
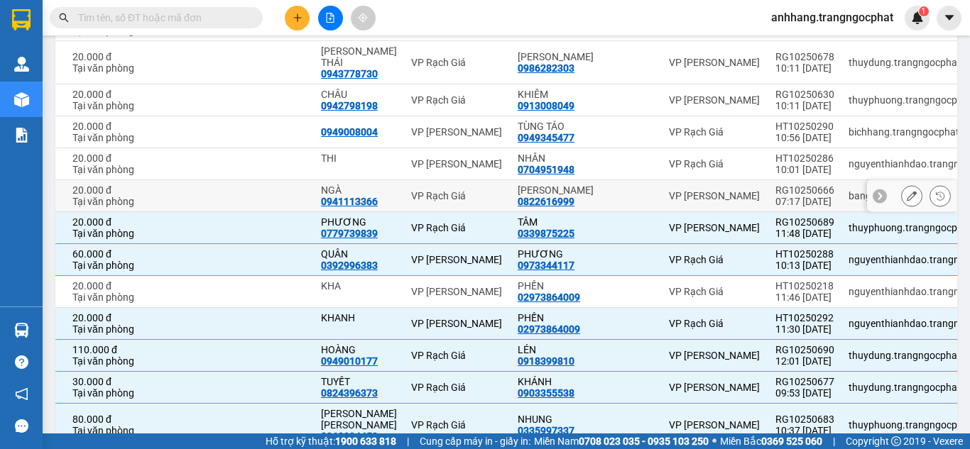
click at [662, 207] on div "07:17 [DATE]" at bounding box center [804, 201] width 59 height 11
checkbox input "true"
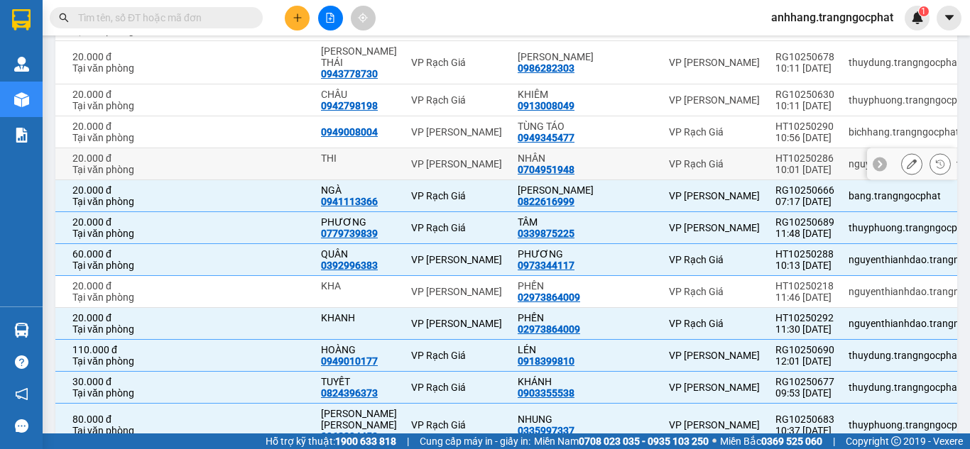
click at [662, 164] on div "HT10250286" at bounding box center [804, 158] width 59 height 11
checkbox input "true"
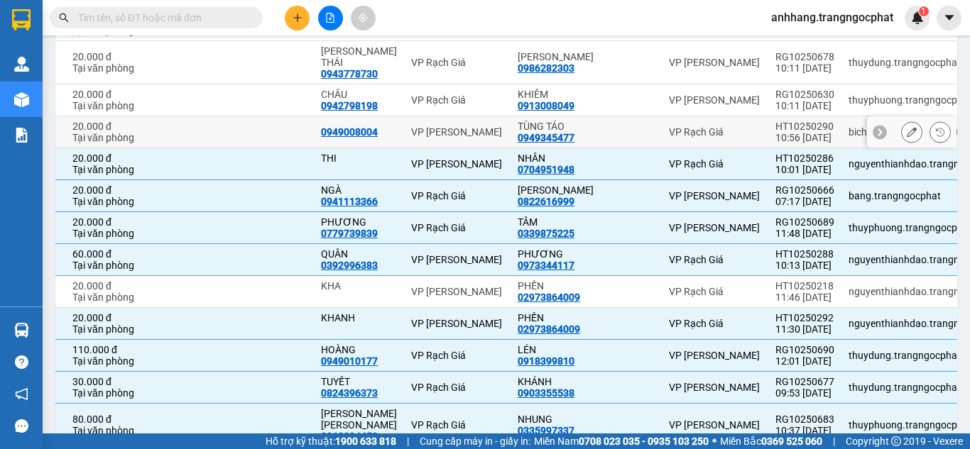
click at [662, 132] on div "HT10250290" at bounding box center [804, 126] width 59 height 11
checkbox input "true"
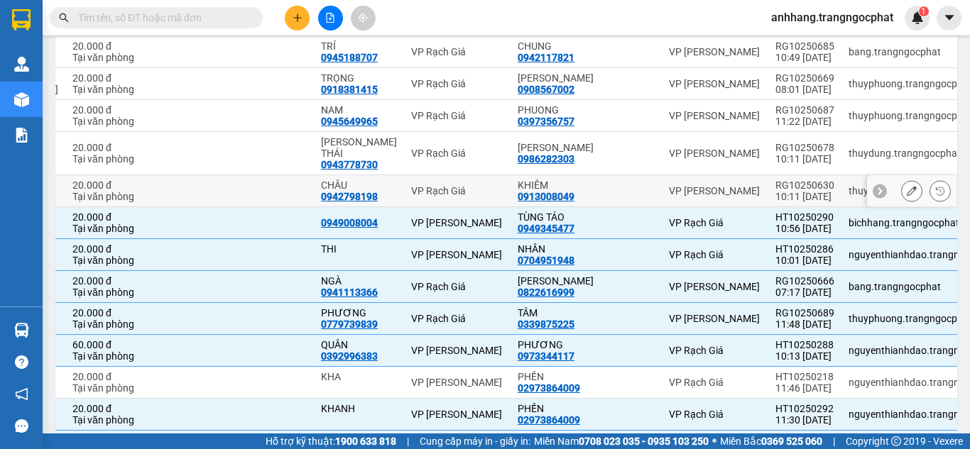
scroll to position [801, 0]
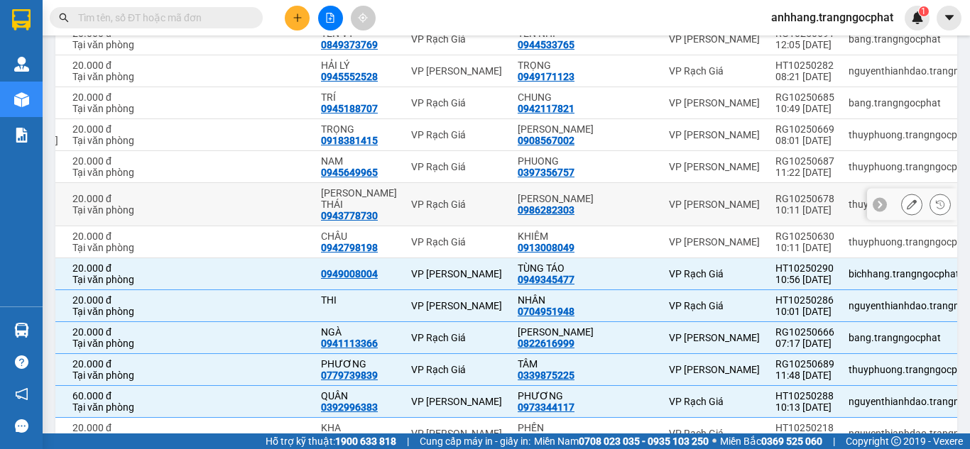
click at [662, 204] on div "RG10250678" at bounding box center [804, 198] width 59 height 11
checkbox input "true"
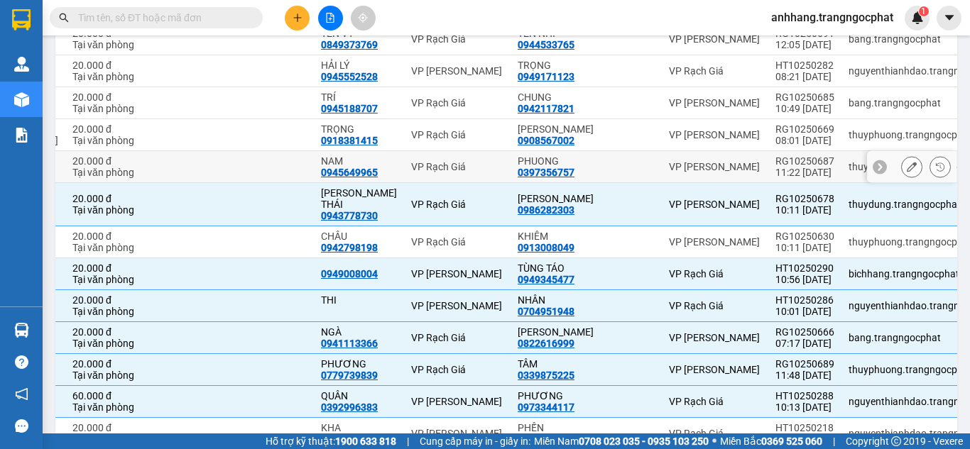
click at [662, 167] on div "RG10250687" at bounding box center [804, 160] width 59 height 11
checkbox input "true"
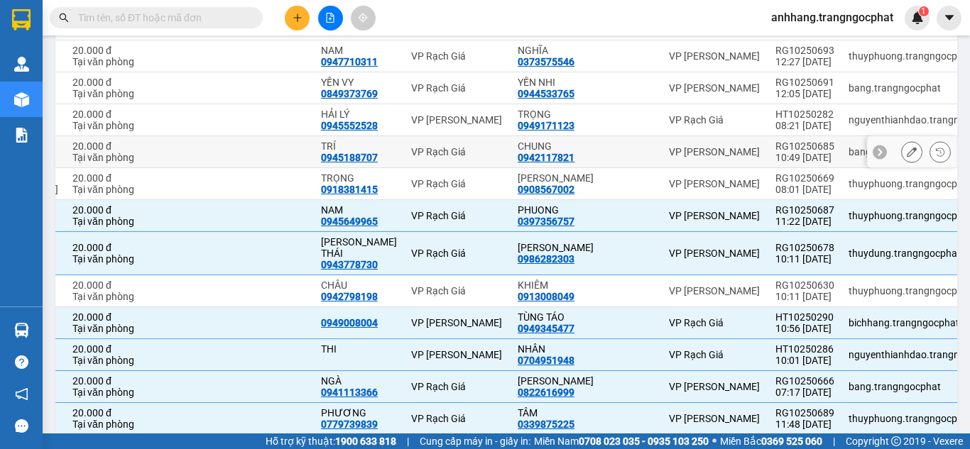
scroll to position [730, 0]
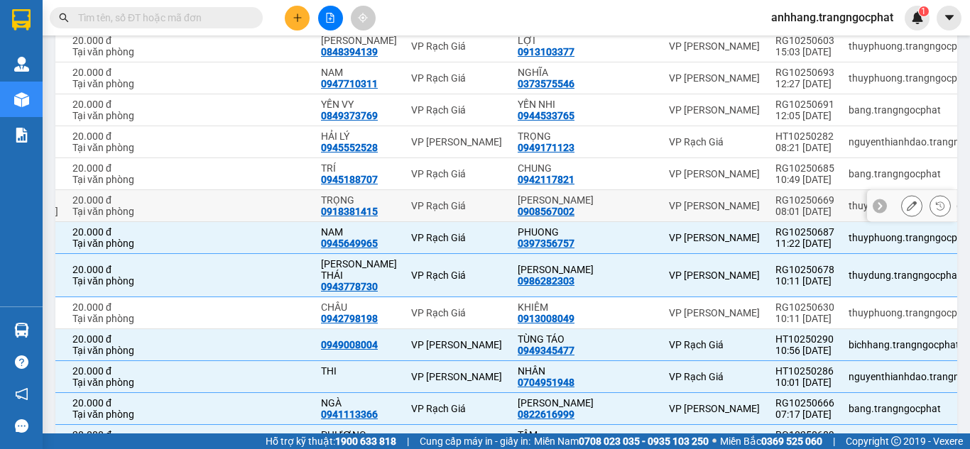
click at [662, 206] on div "RG10250669" at bounding box center [804, 200] width 59 height 11
checkbox input "true"
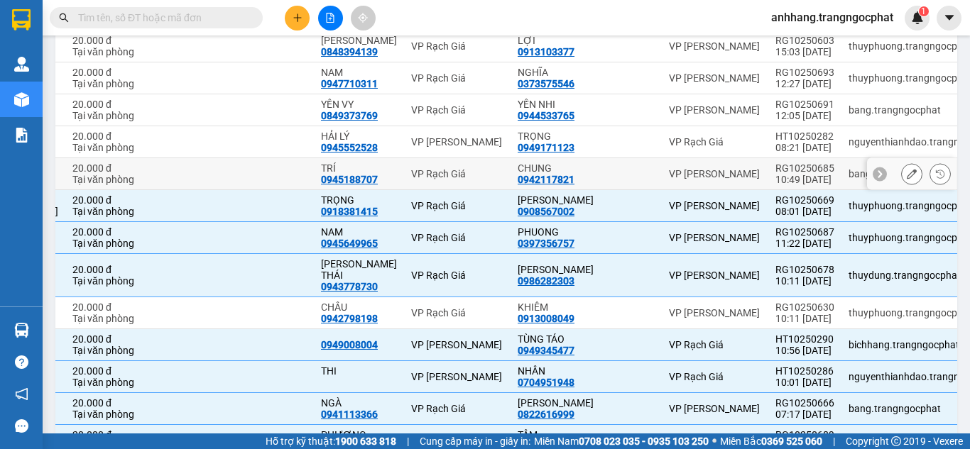
click at [662, 174] on div "RG10250685" at bounding box center [804, 168] width 59 height 11
checkbox input "true"
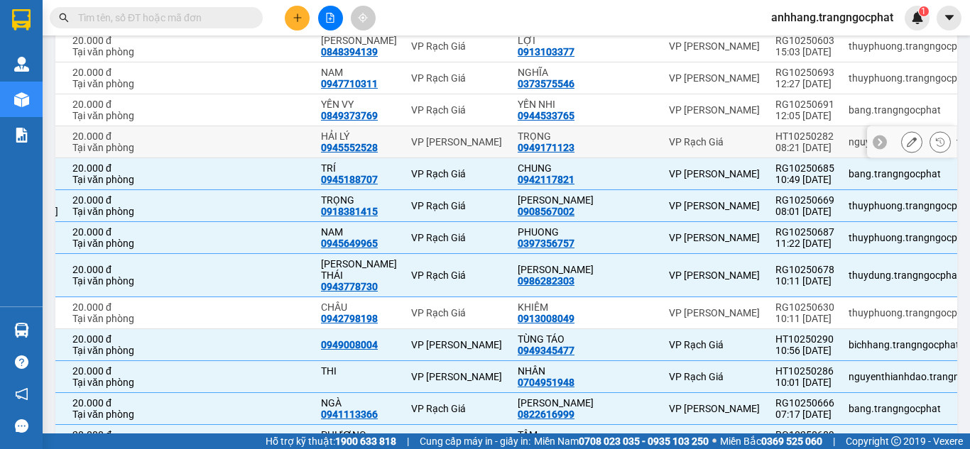
click at [662, 153] on div "08:21 [DATE]" at bounding box center [804, 147] width 59 height 11
checkbox input "true"
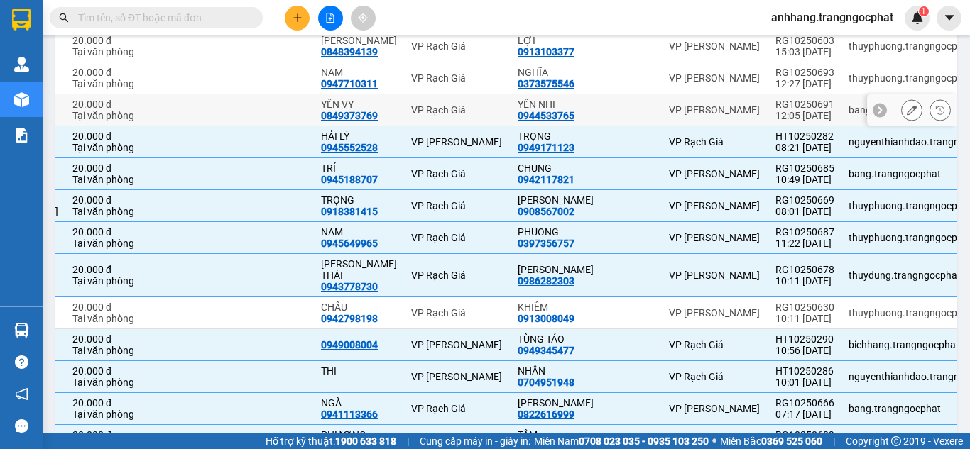
click at [662, 121] on div "12:05 [DATE]" at bounding box center [804, 115] width 59 height 11
checkbox input "true"
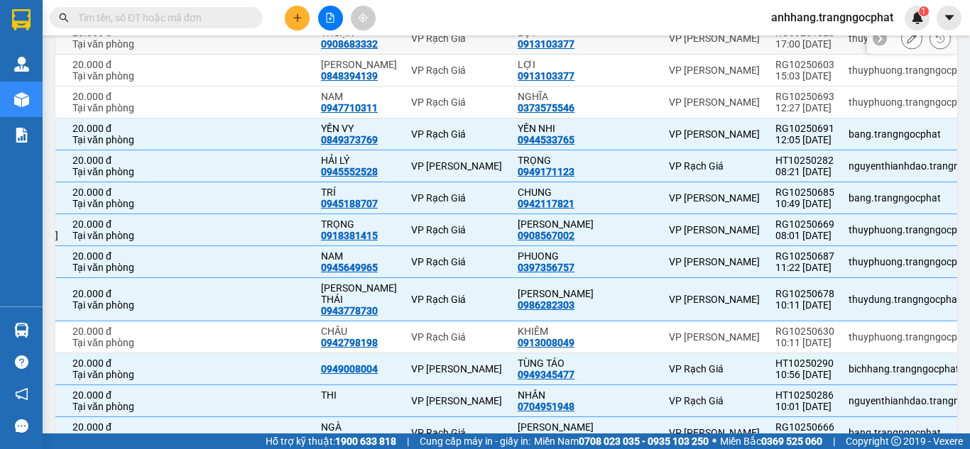
scroll to position [588, 0]
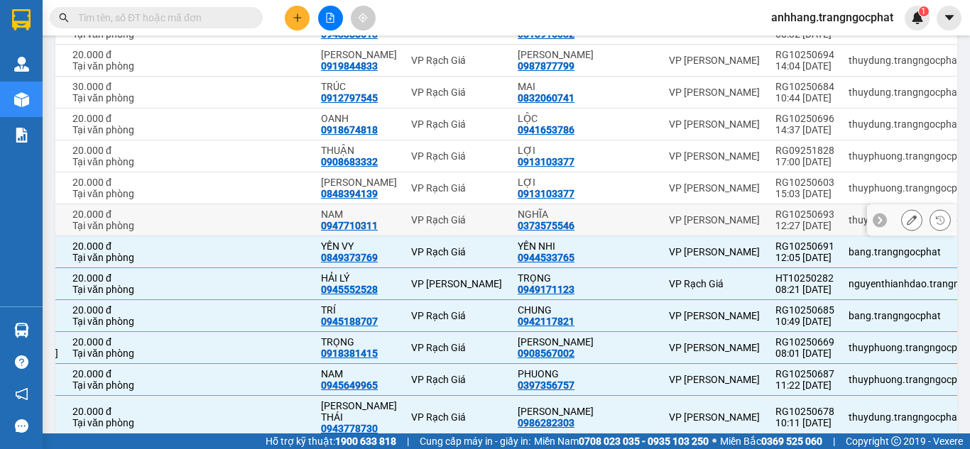
click at [662, 231] on div "12:27 [DATE]" at bounding box center [804, 225] width 59 height 11
checkbox input "true"
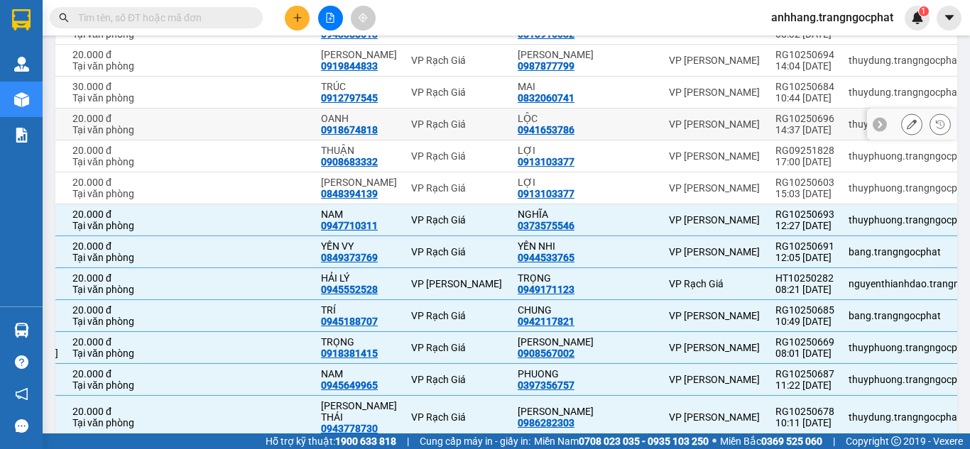
click at [662, 136] on div "14:37 [DATE]" at bounding box center [804, 129] width 59 height 11
checkbox input "true"
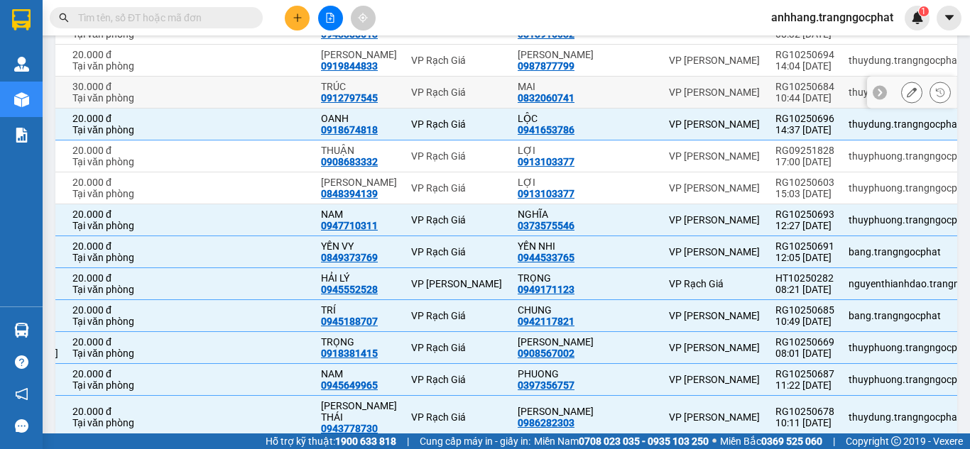
click at [662, 104] on div "10:44 [DATE]" at bounding box center [804, 97] width 59 height 11
checkbox input "true"
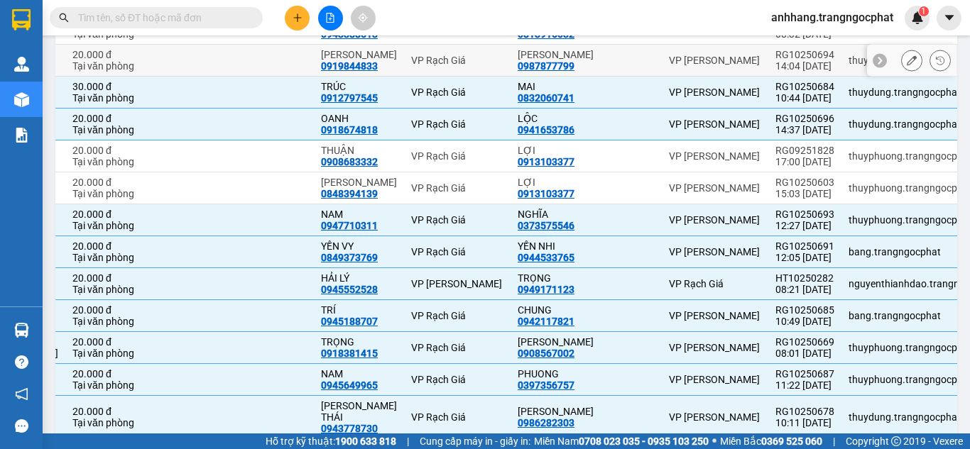
click at [662, 70] on div "14:04 [DATE]" at bounding box center [804, 65] width 59 height 11
checkbox input "true"
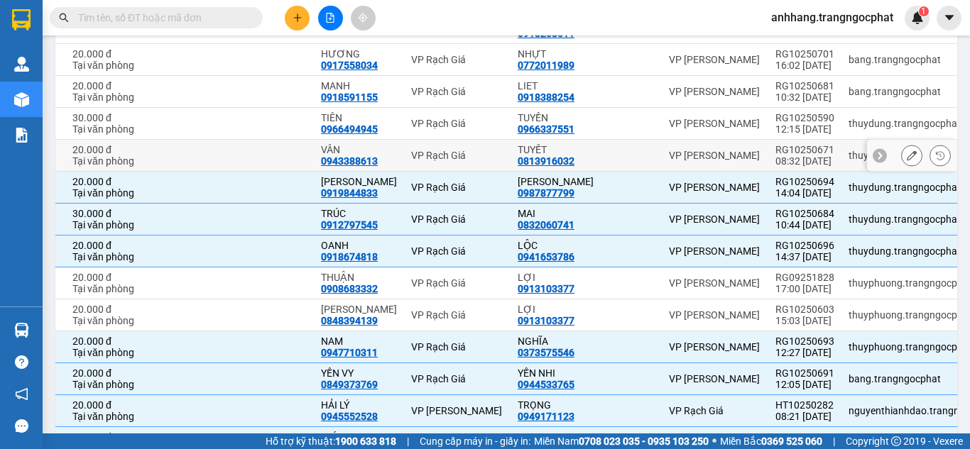
scroll to position [446, 0]
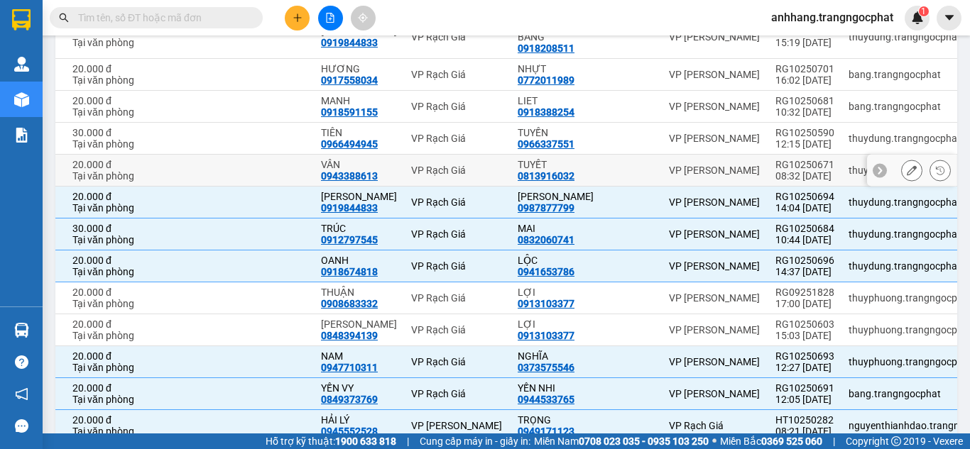
click at [662, 172] on div "08:32 [DATE]" at bounding box center [804, 175] width 59 height 11
checkbox input "true"
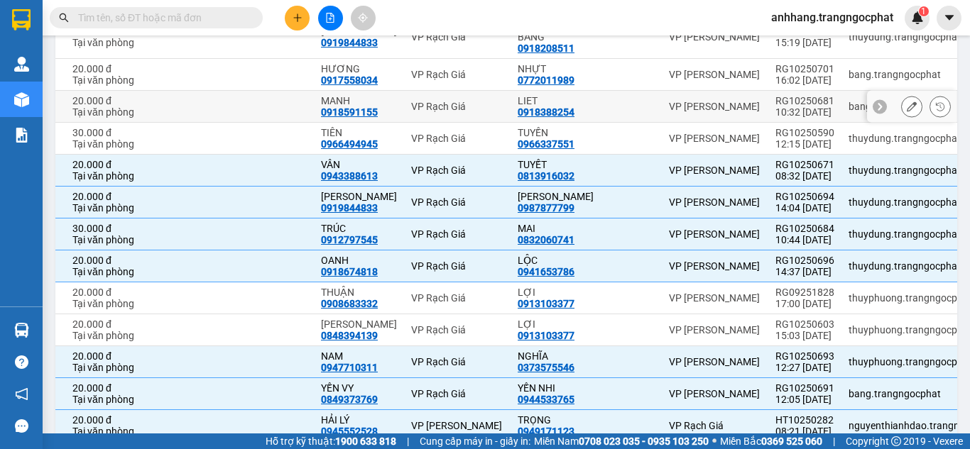
click at [662, 110] on div "10:32 [DATE]" at bounding box center [804, 112] width 59 height 11
checkbox input "true"
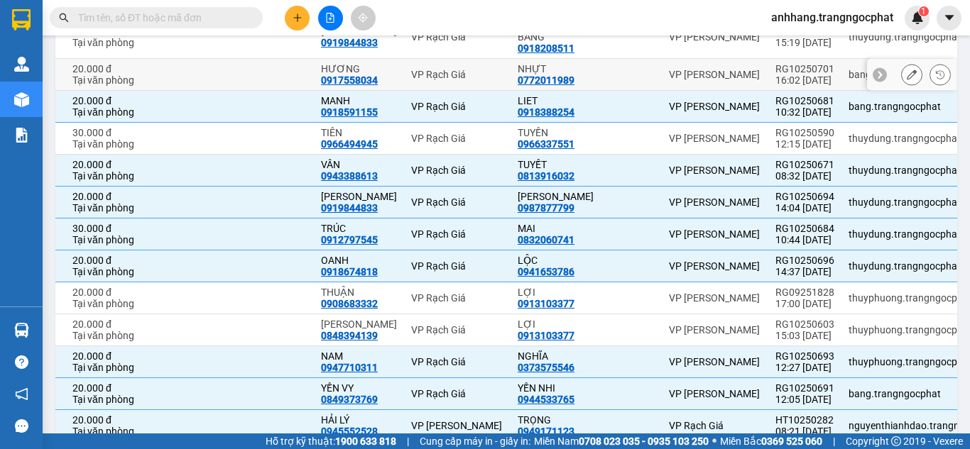
click at [662, 77] on div "16:02 [DATE]" at bounding box center [804, 80] width 59 height 11
checkbox input "true"
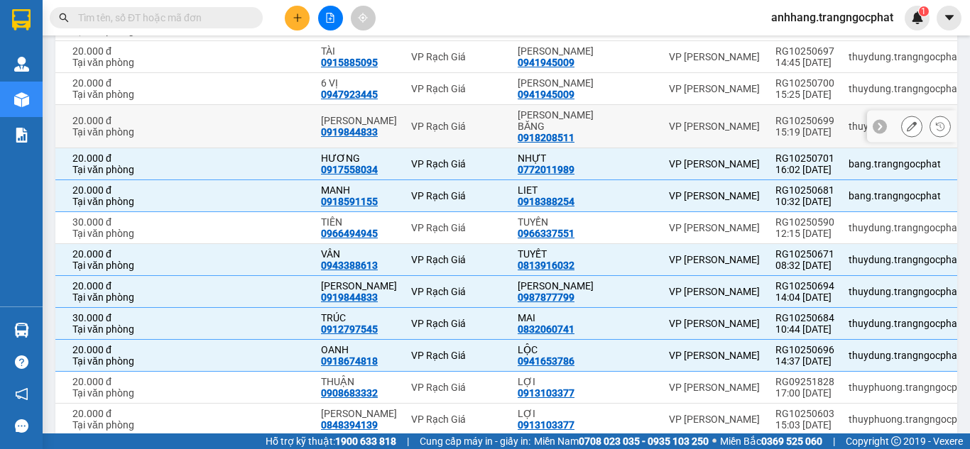
scroll to position [304, 0]
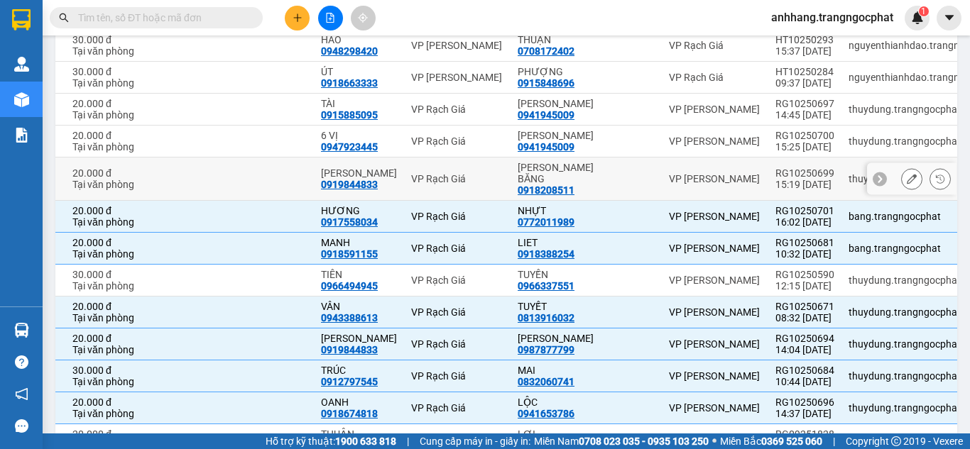
click at [662, 179] on div "15:19 [DATE]" at bounding box center [804, 184] width 59 height 11
checkbox input "true"
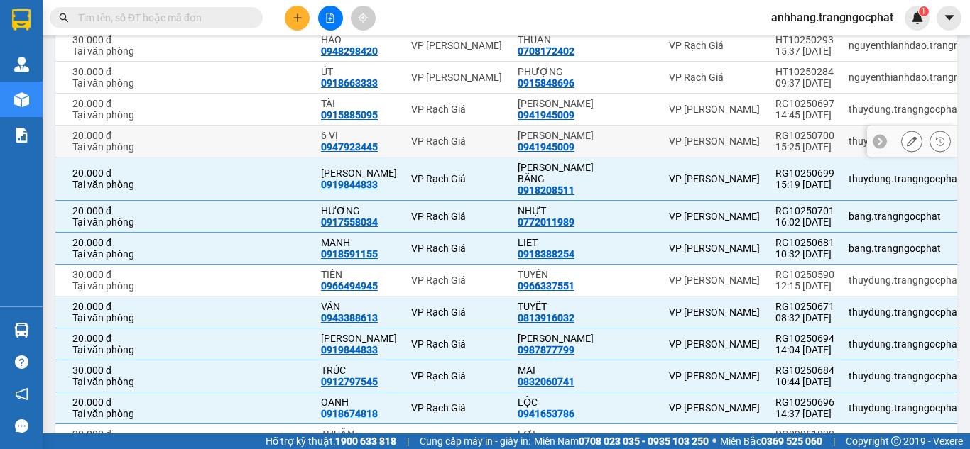
click at [662, 146] on div "15:25 [DATE]" at bounding box center [804, 146] width 59 height 11
checkbox input "true"
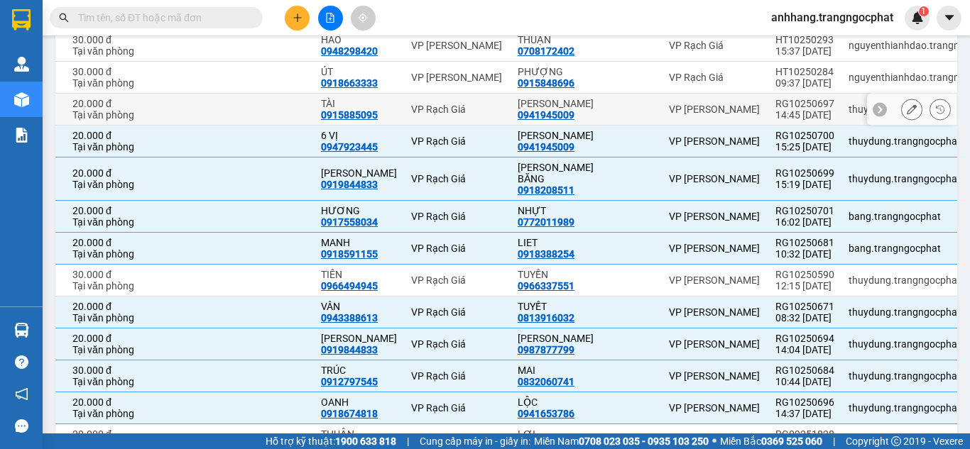
click at [662, 115] on div "14:45 [DATE]" at bounding box center [804, 114] width 59 height 11
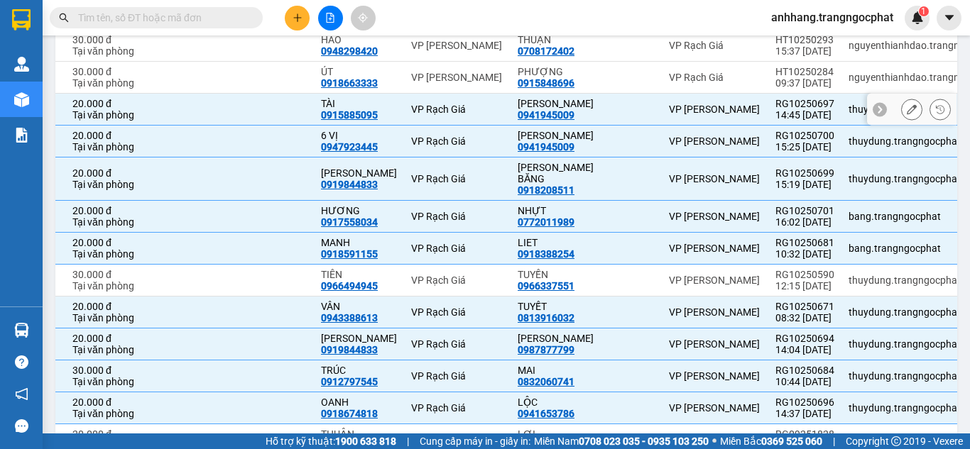
checkbox input "true"
click at [662, 80] on div "09:37 [DATE]" at bounding box center [804, 82] width 59 height 11
checkbox input "true"
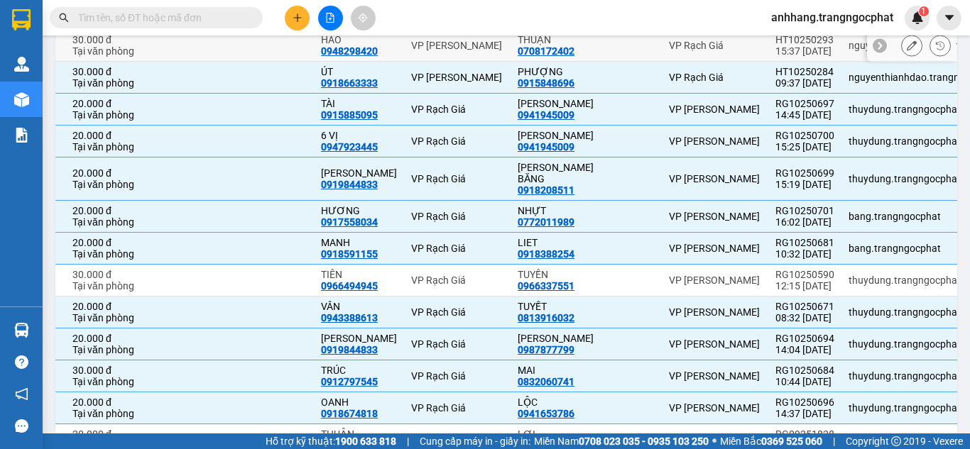
click at [662, 48] on div "15:37 [DATE]" at bounding box center [804, 50] width 59 height 11
checkbox input "true"
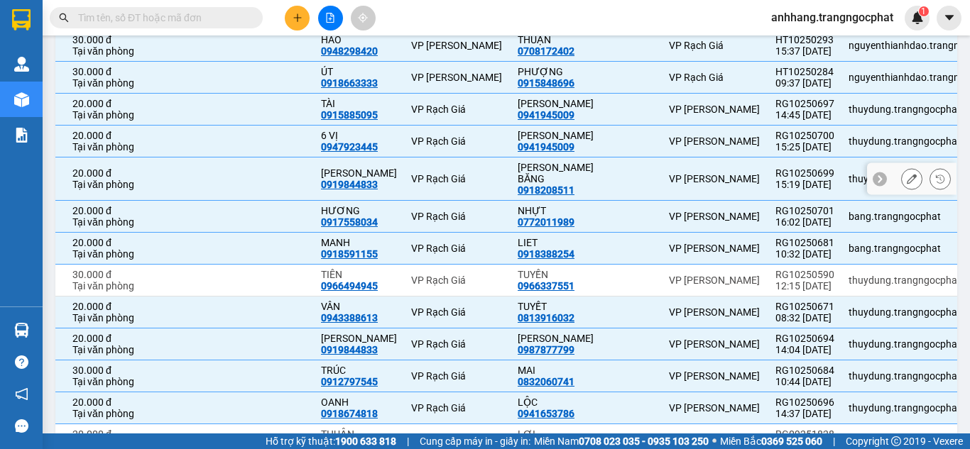
scroll to position [162, 0]
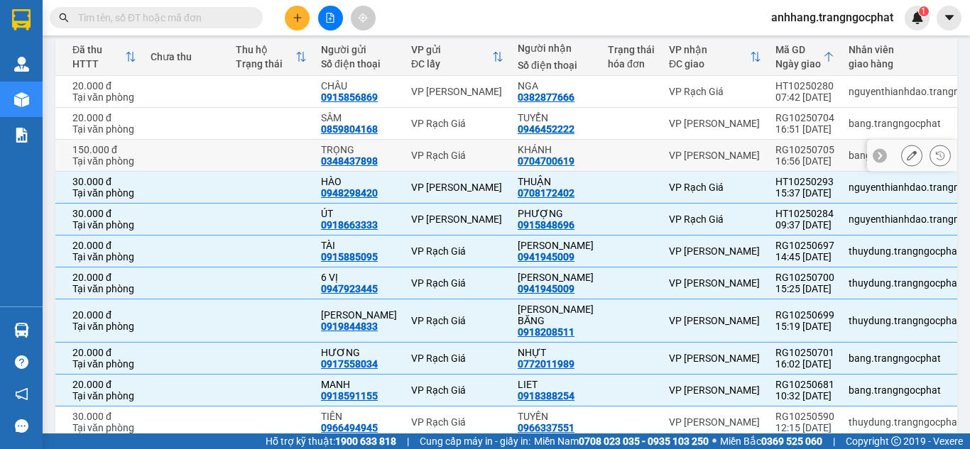
click at [662, 155] on div "16:56 [DATE]" at bounding box center [804, 160] width 59 height 11
checkbox input "true"
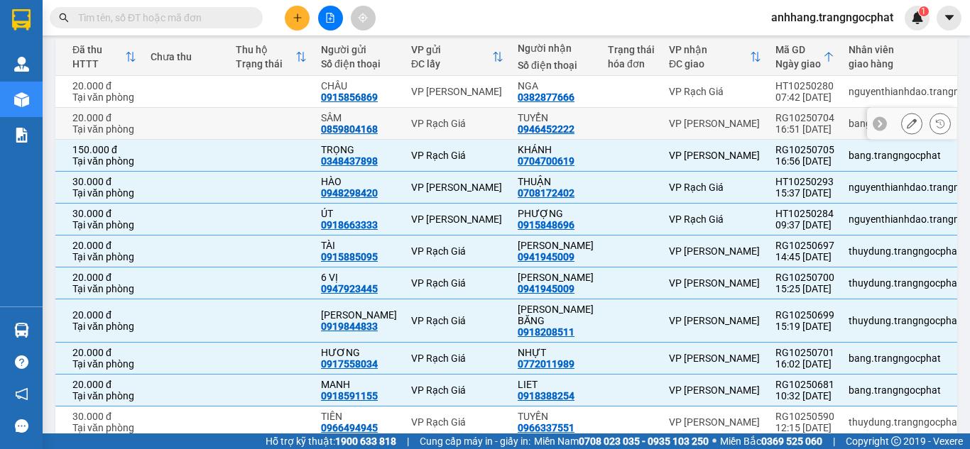
click at [662, 124] on div "16:51 [DATE]" at bounding box center [804, 129] width 59 height 11
checkbox input "true"
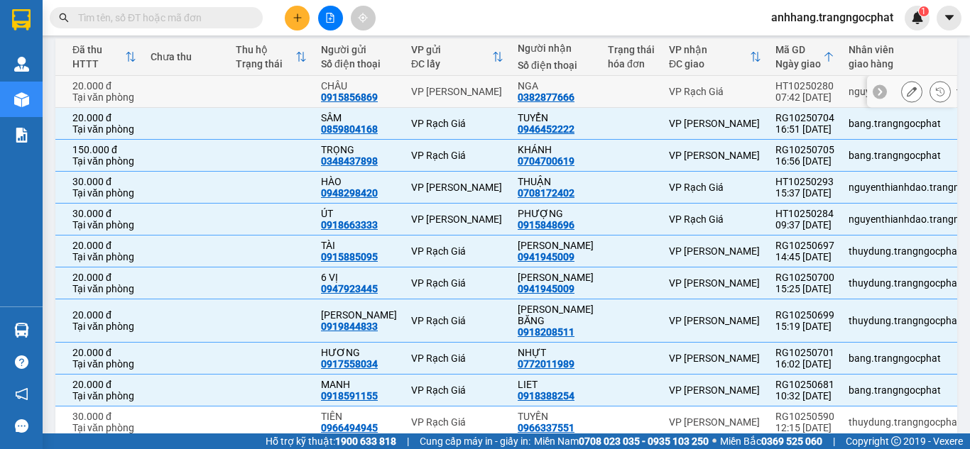
click at [662, 95] on div "07:42 [DATE]" at bounding box center [804, 97] width 59 height 11
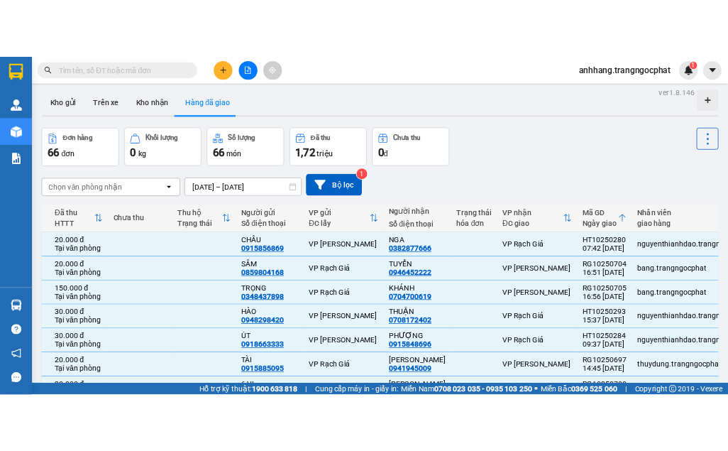
scroll to position [0, 0]
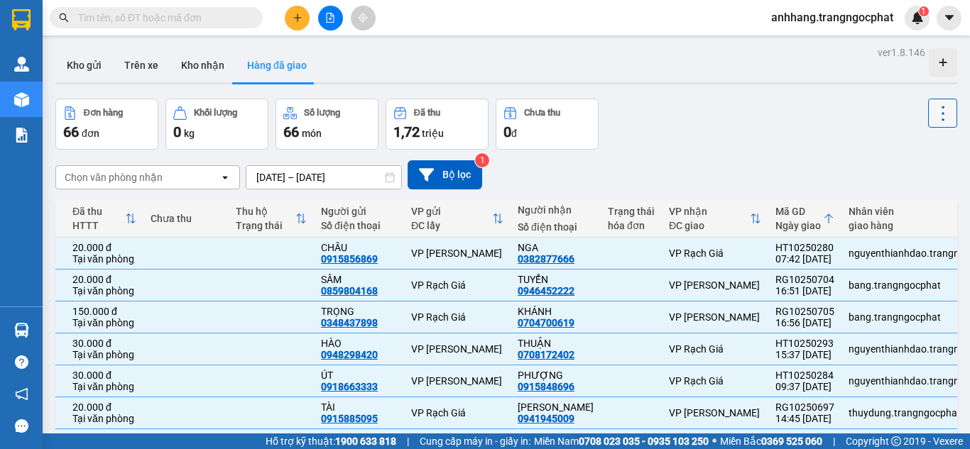
click at [662, 112] on icon at bounding box center [943, 114] width 20 height 20
click at [662, 175] on span "Xóa [PERSON_NAME]" at bounding box center [932, 177] width 96 height 14
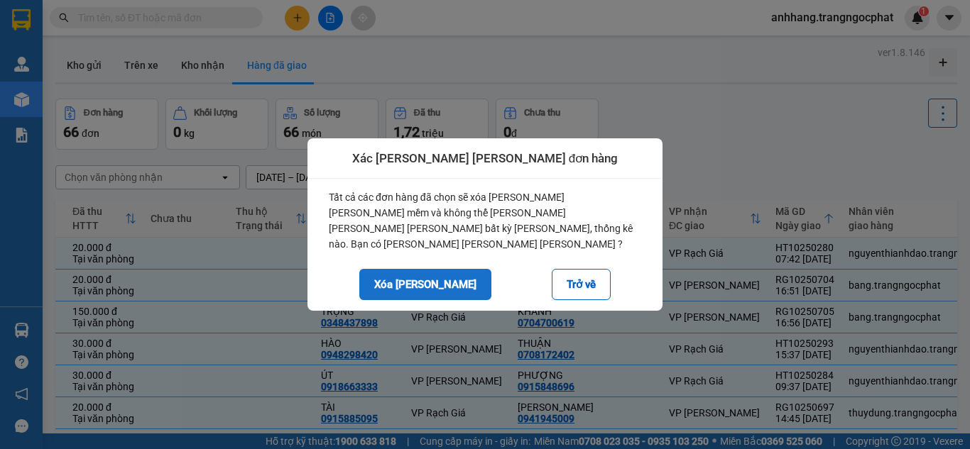
click at [428, 286] on button "Xóa [PERSON_NAME]" at bounding box center [425, 284] width 132 height 31
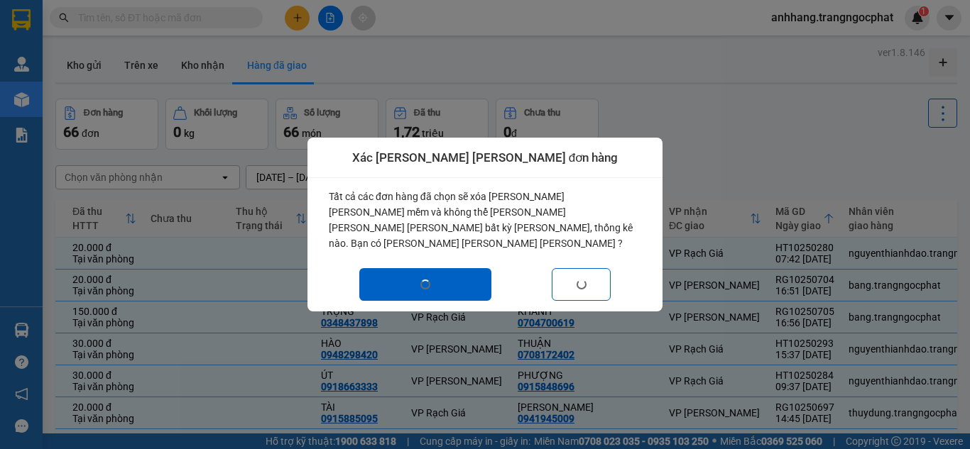
checkbox input "false"
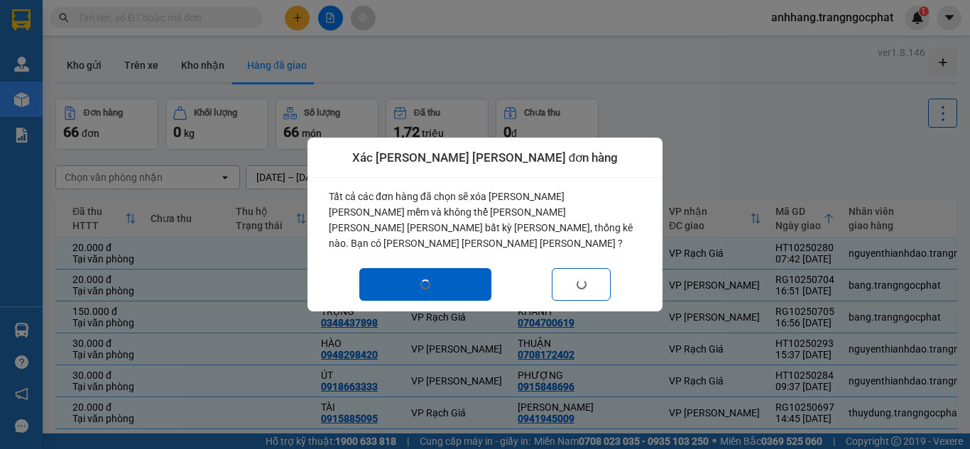
checkbox input "false"
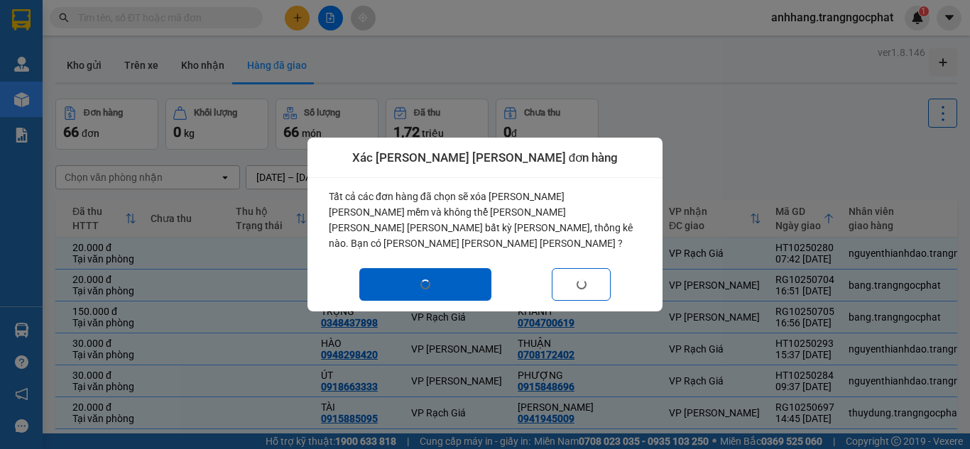
checkbox input "false"
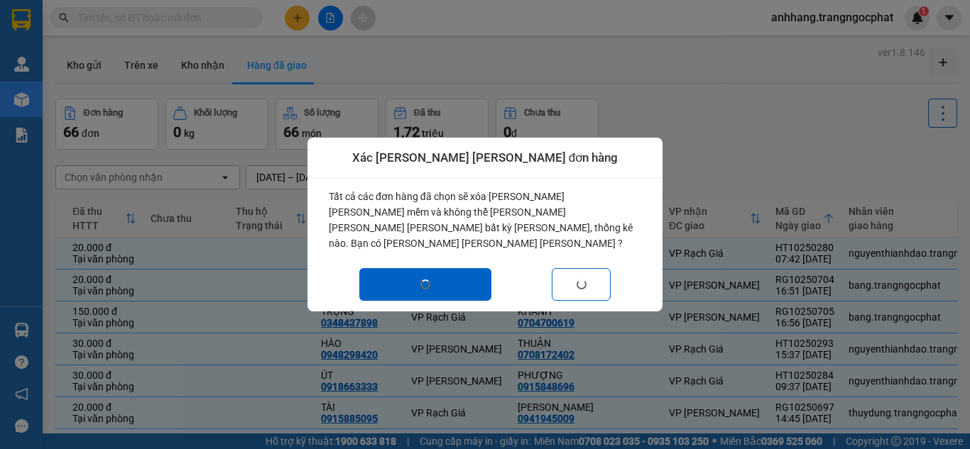
checkbox input "false"
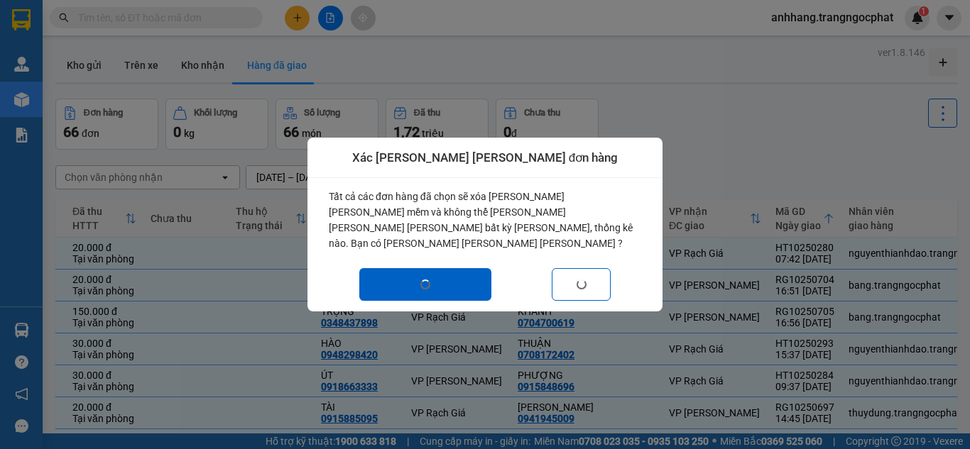
checkbox input "false"
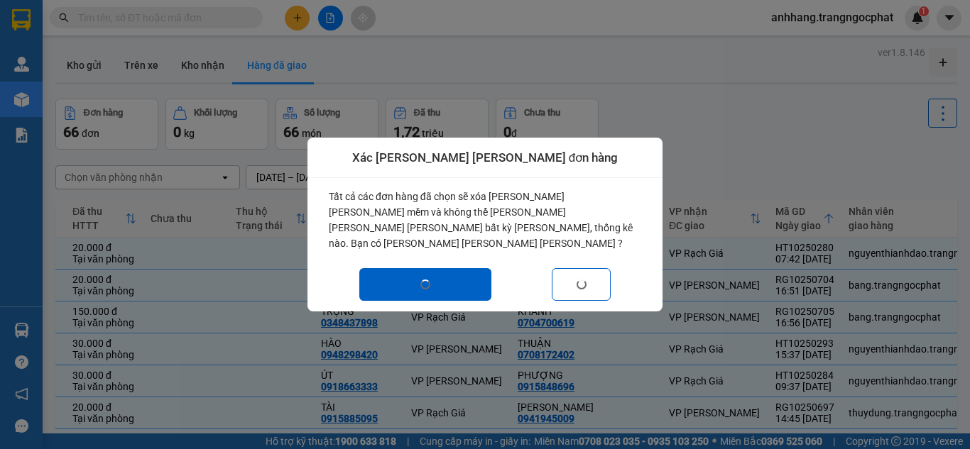
checkbox input "false"
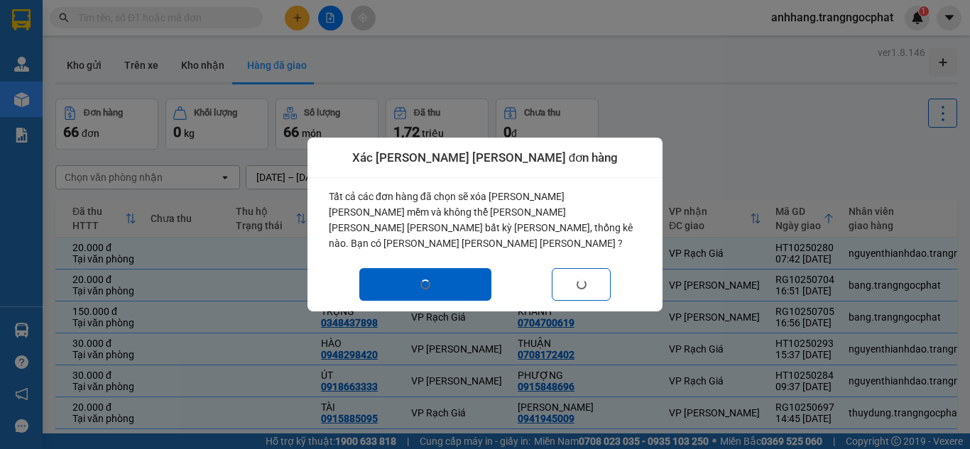
checkbox input "false"
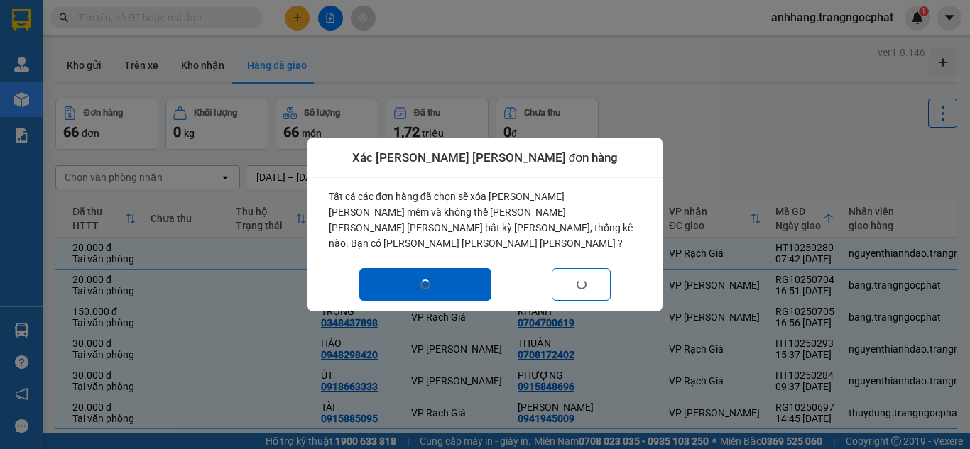
checkbox input "false"
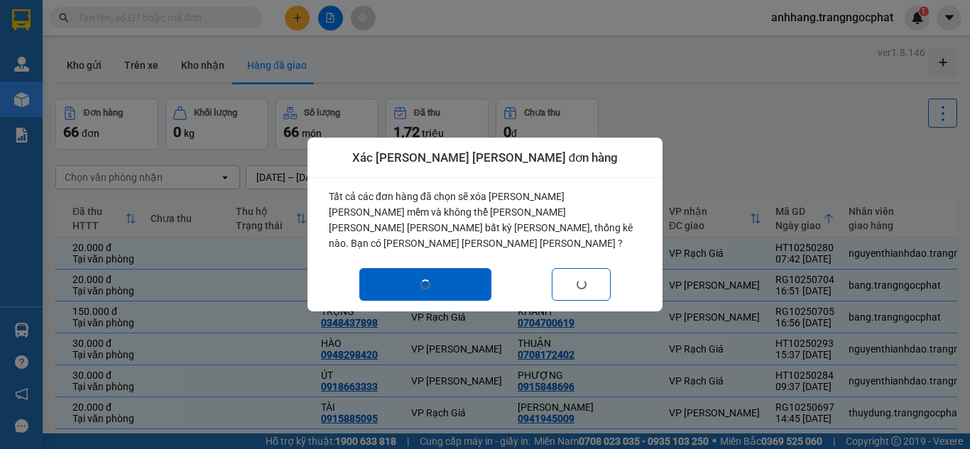
checkbox input "false"
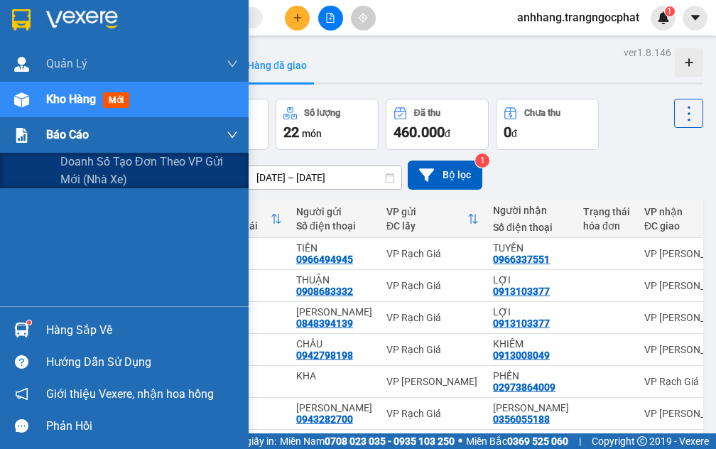
click at [38, 141] on div "Báo cáo" at bounding box center [124, 135] width 249 height 36
